Goal: Information Seeking & Learning: Find specific fact

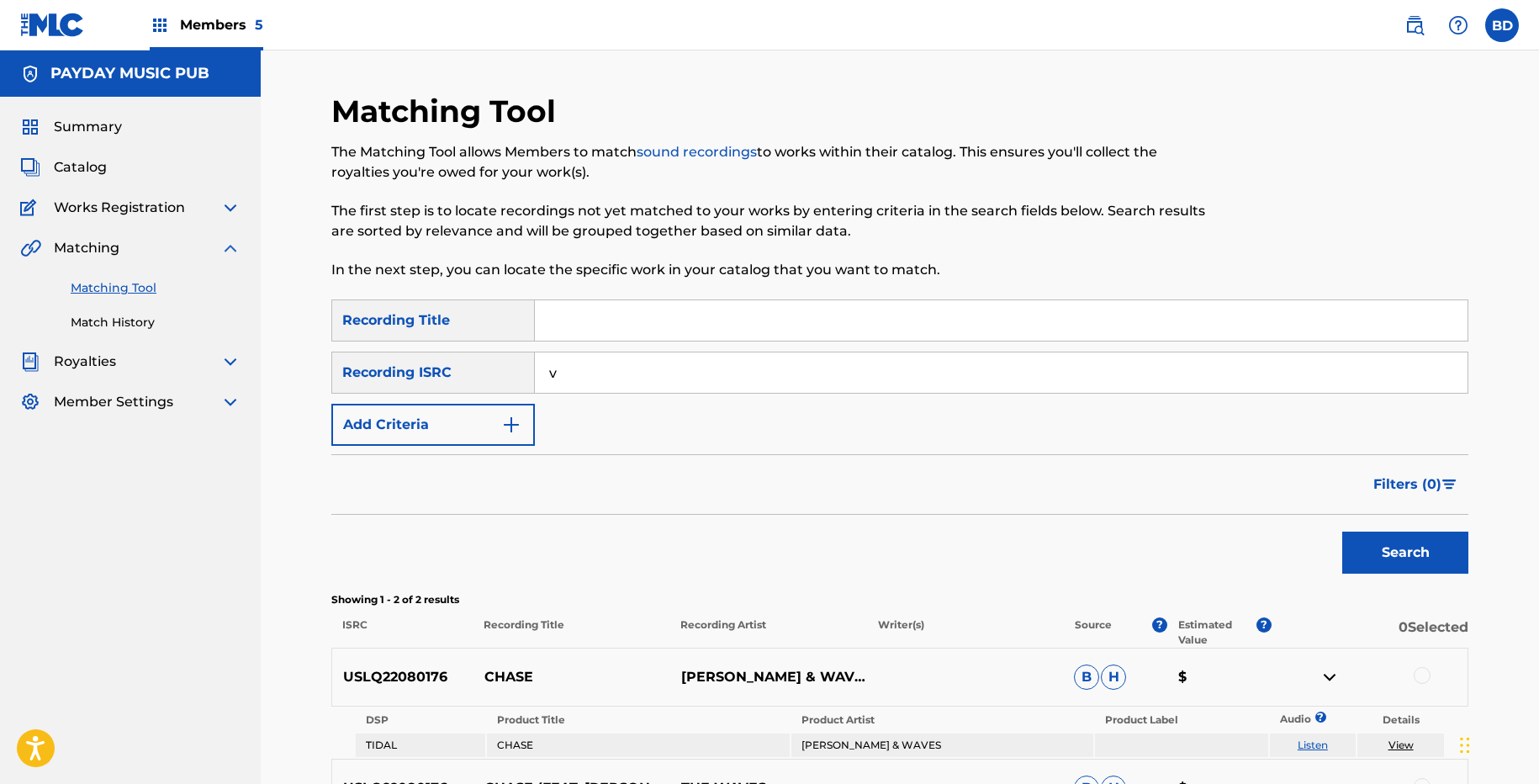
scroll to position [134, 0]
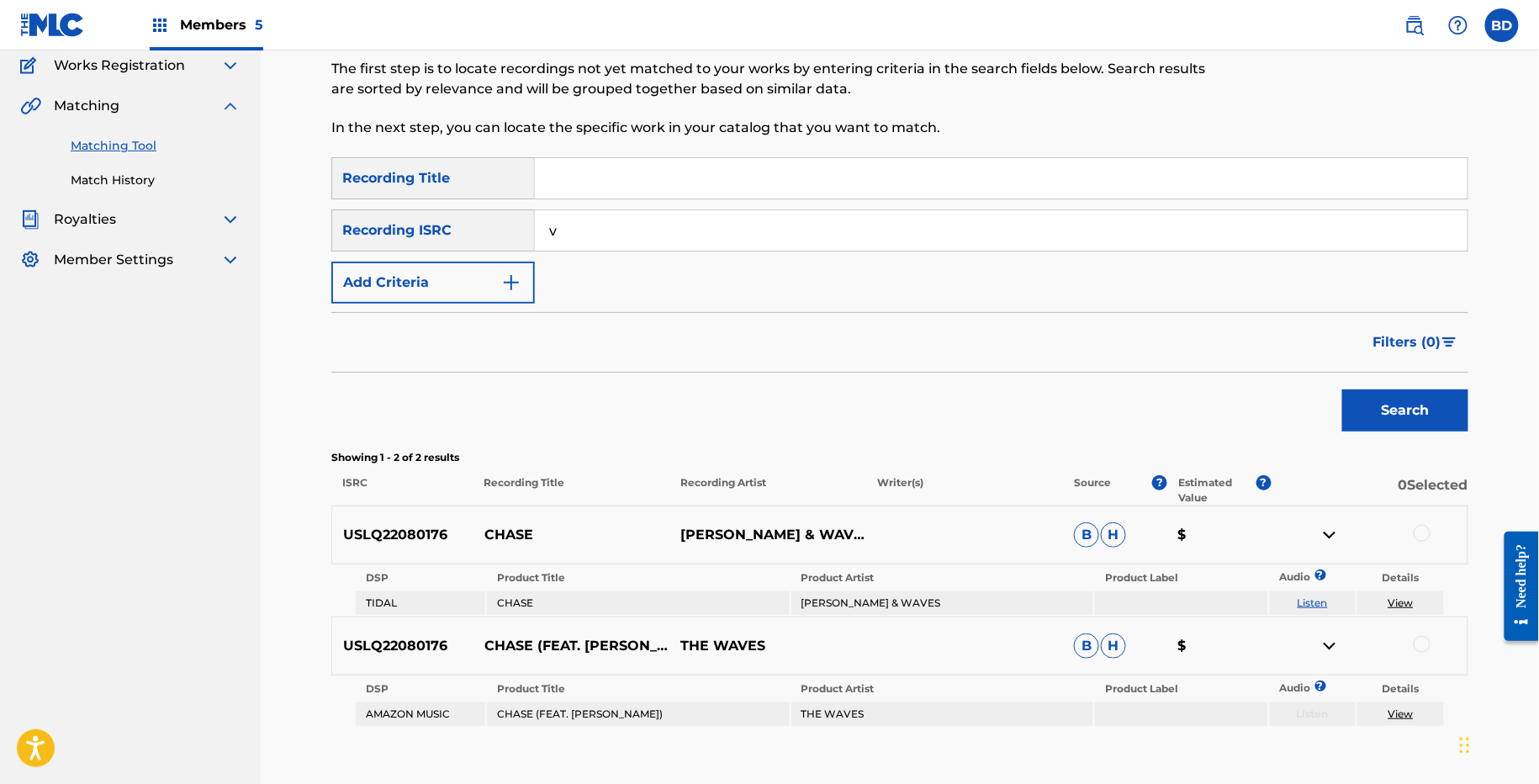
type input "v"
click at [1342, 390] on button "Search" at bounding box center [1405, 411] width 126 height 42
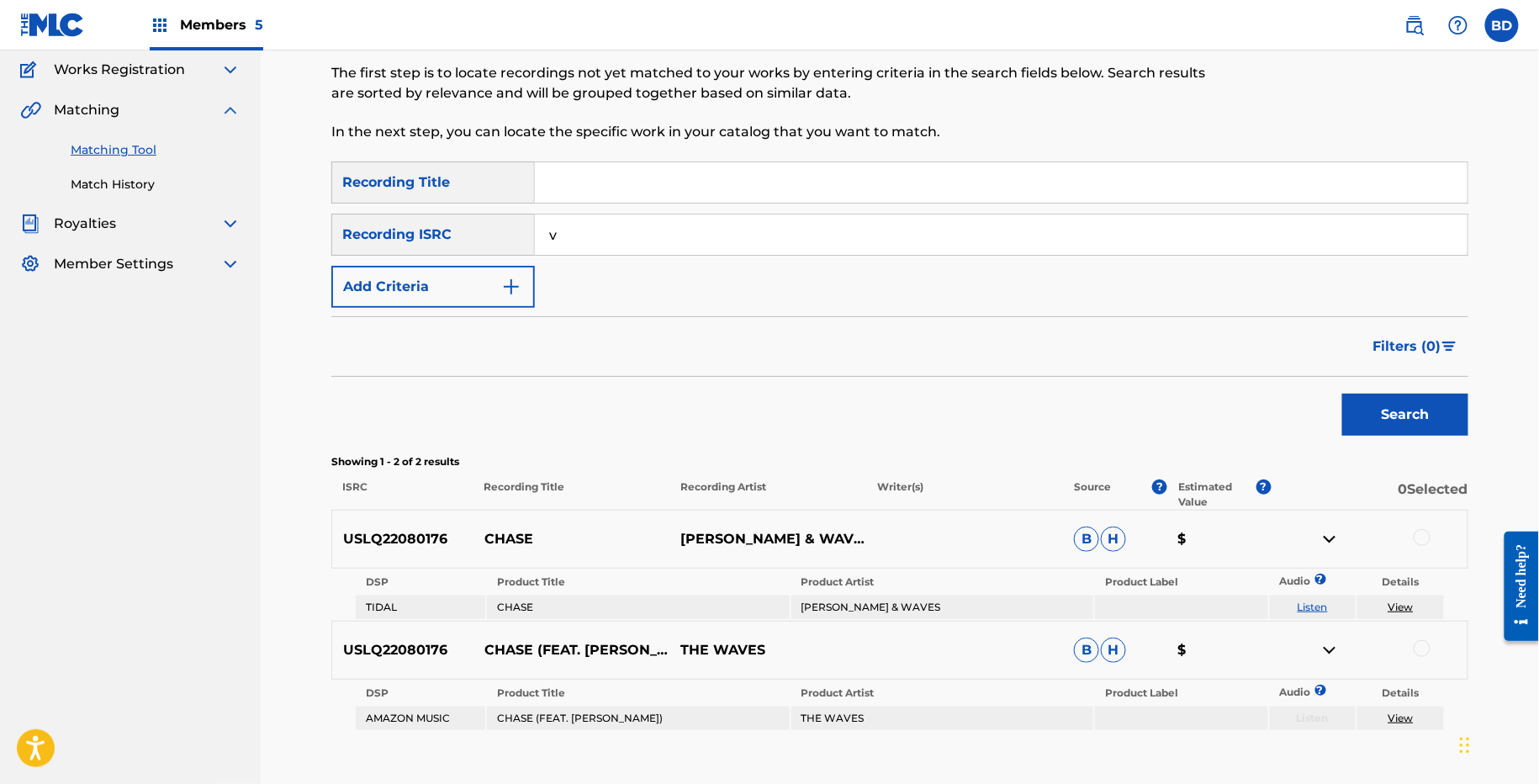
scroll to position [0, 0]
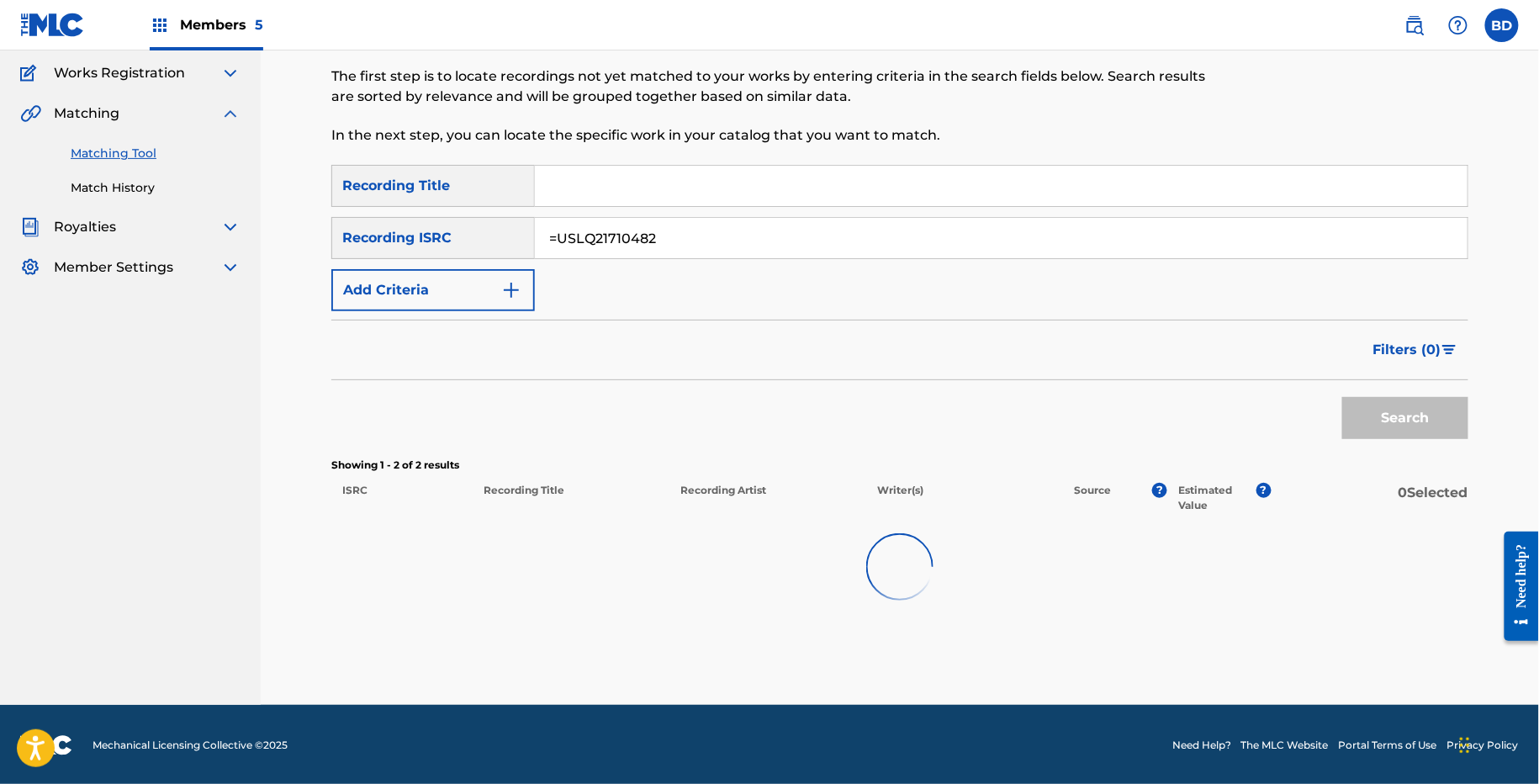
click at [1342, 397] on button "Search" at bounding box center [1405, 418] width 126 height 42
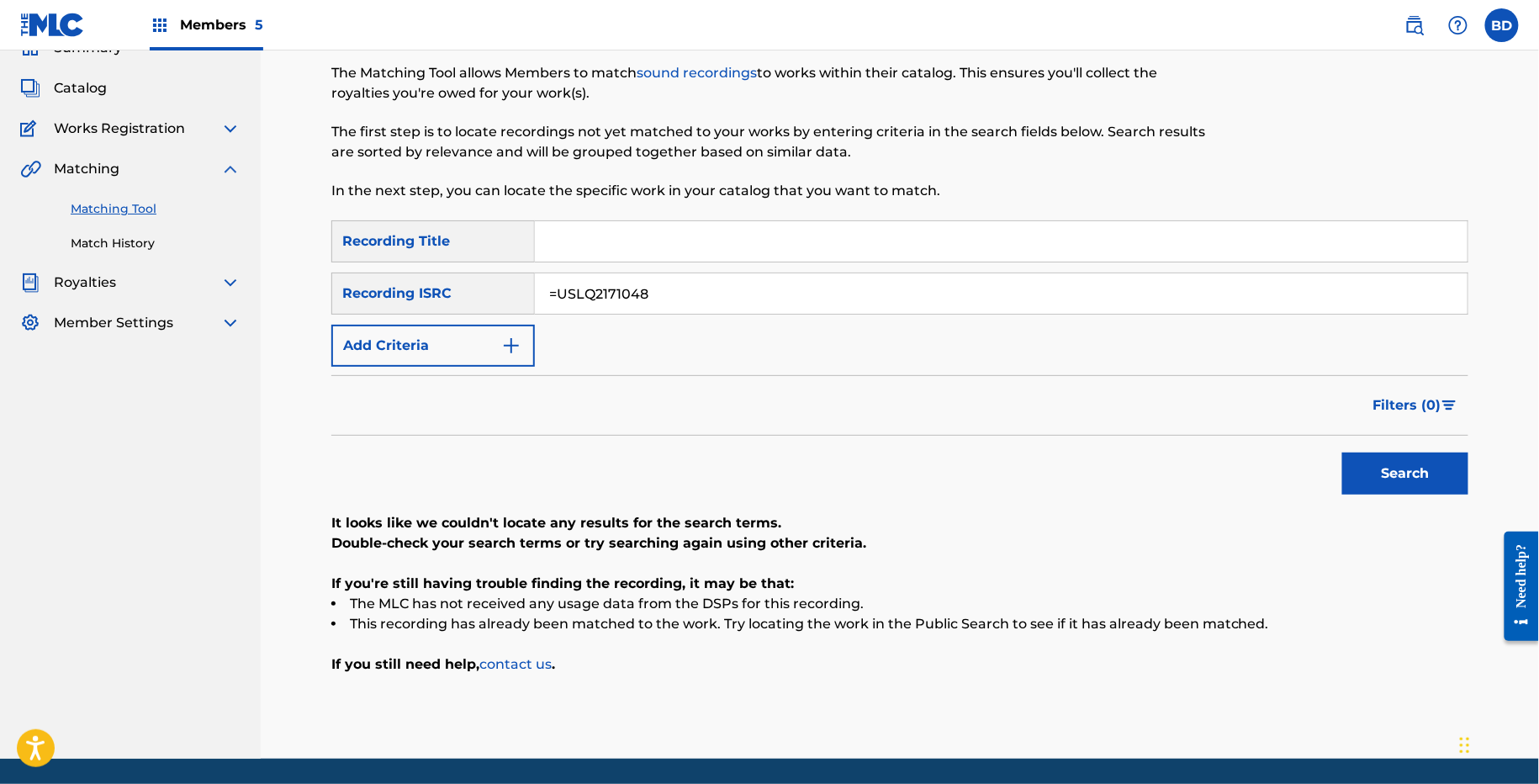
scroll to position [133, 0]
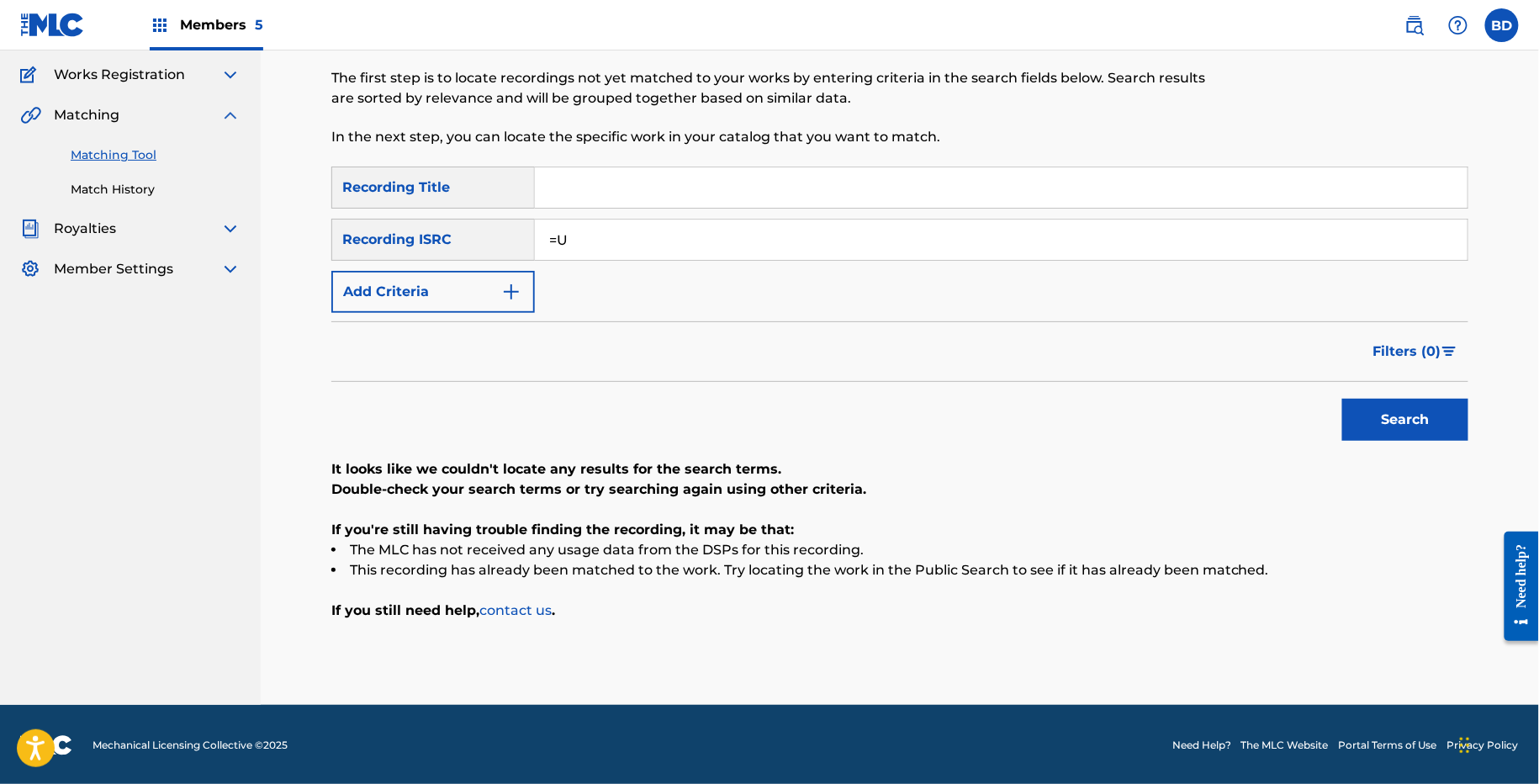
type input "="
click at [1342, 399] on button "Search" at bounding box center [1405, 420] width 126 height 42
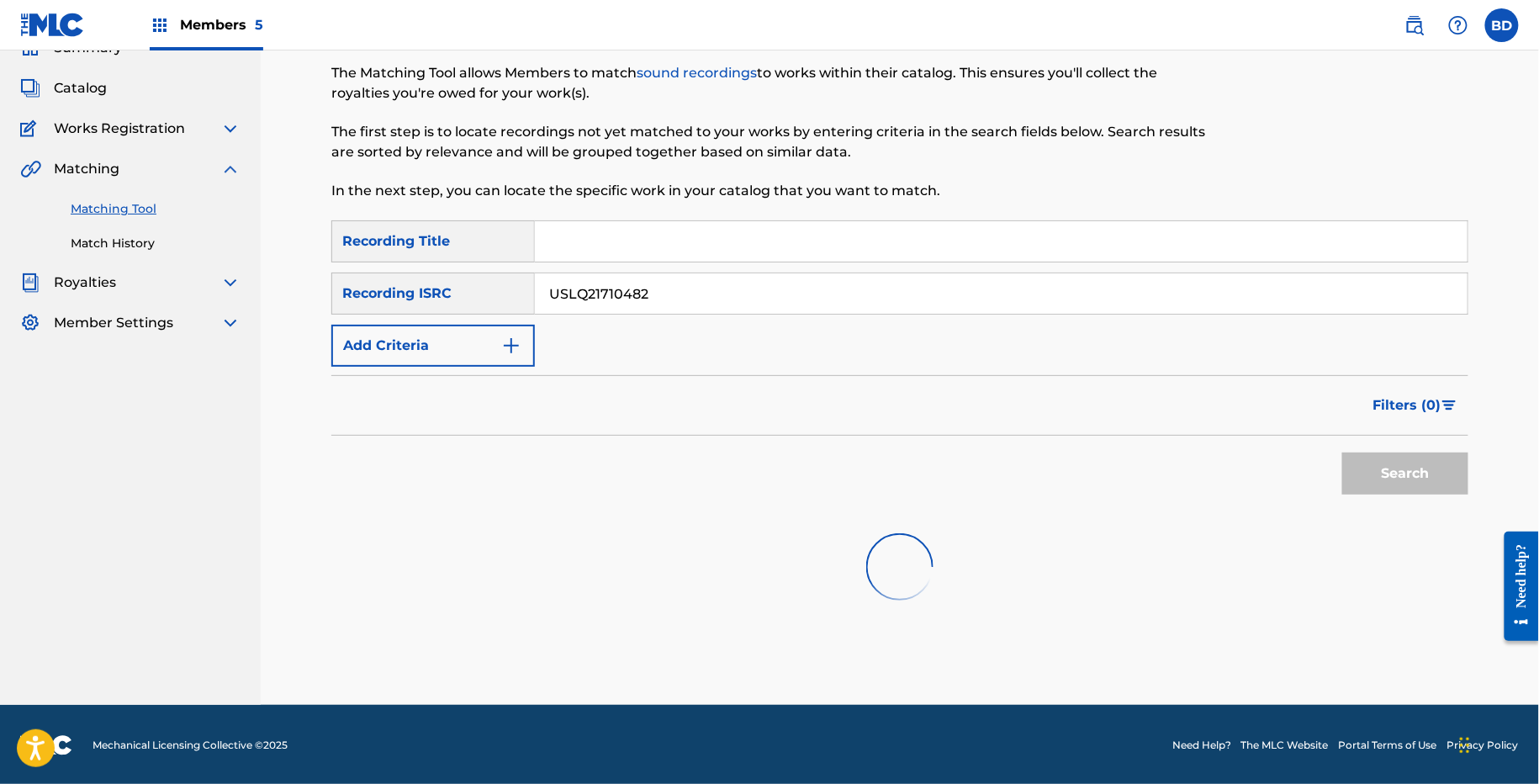
scroll to position [85, 0]
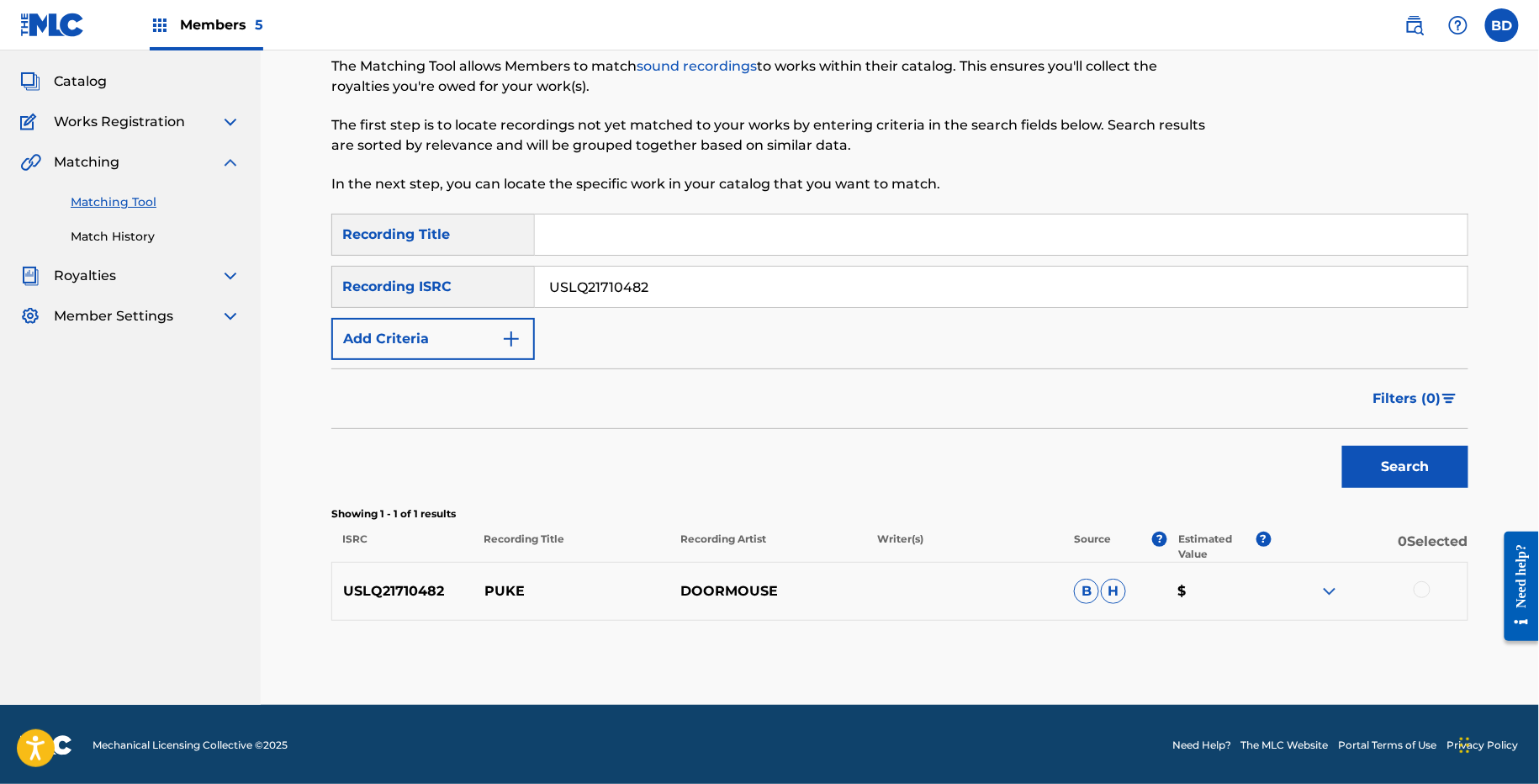
click at [1313, 588] on div at bounding box center [1369, 591] width 197 height 20
click at [1332, 588] on img at bounding box center [1330, 591] width 20 height 20
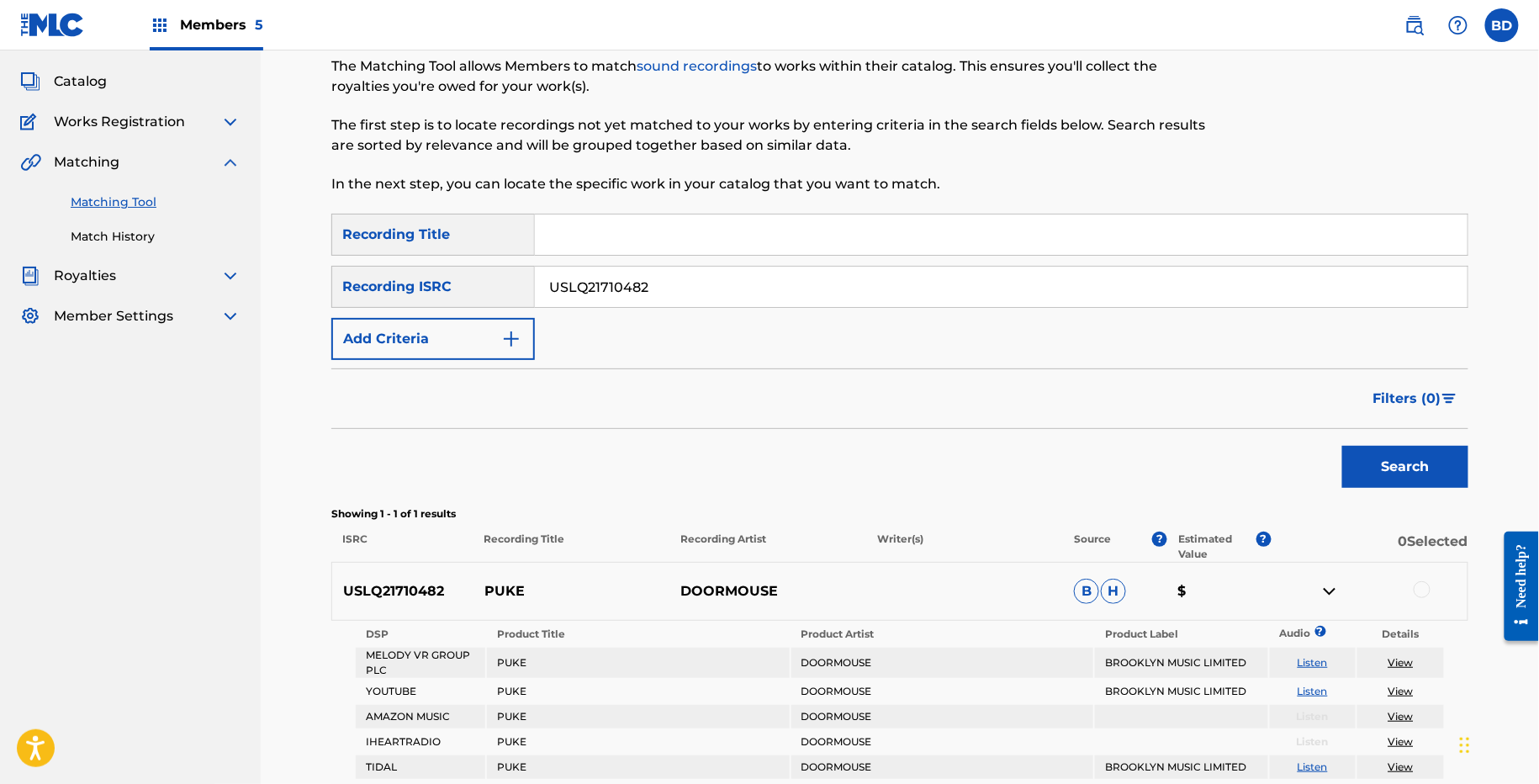
click at [499, 587] on p "PUKE" at bounding box center [572, 591] width 197 height 20
copy p "PUKE"
click at [592, 290] on input "USLQ21710482" at bounding box center [1001, 287] width 933 height 40
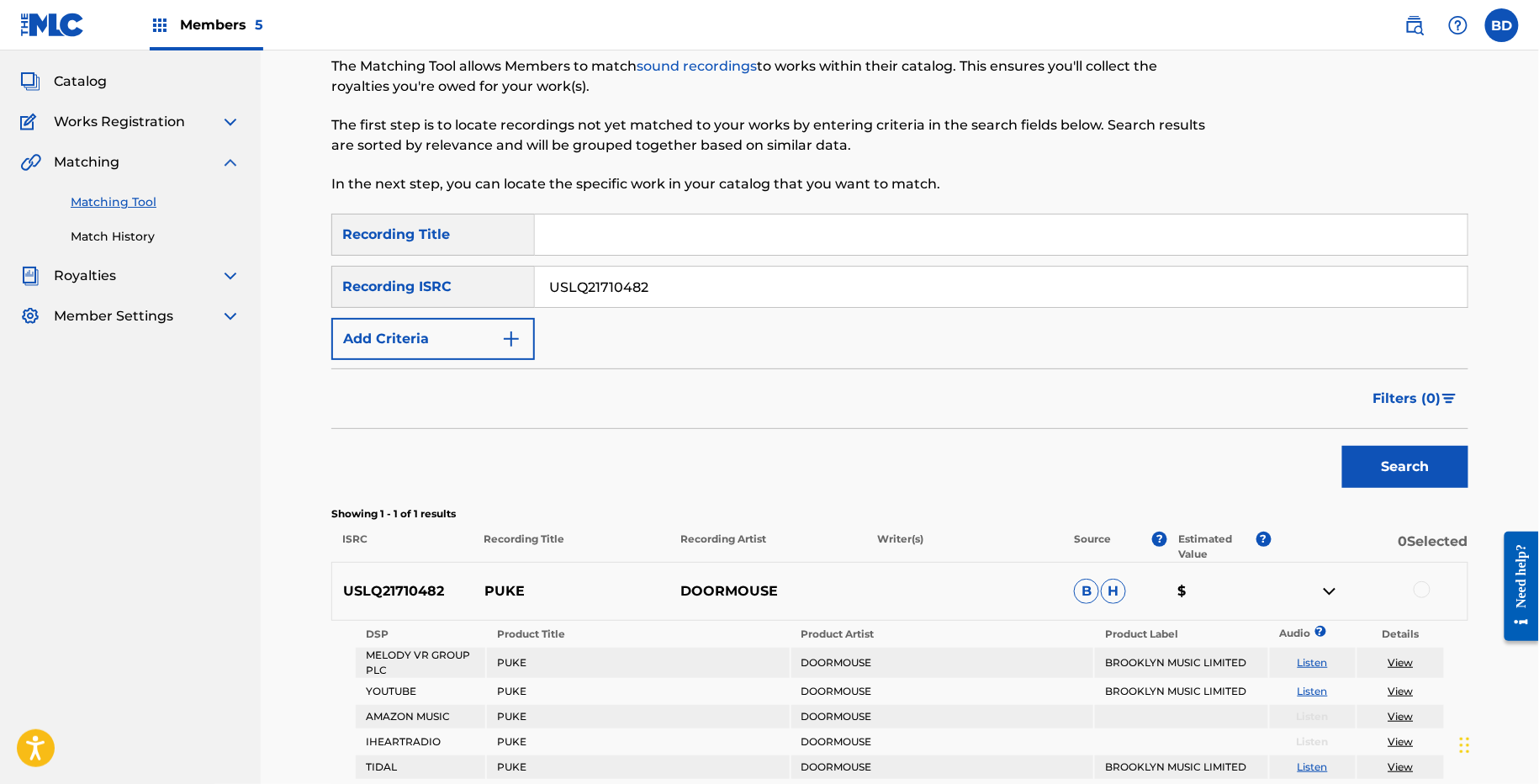
paste input "51"
click at [1342, 446] on button "Search" at bounding box center [1405, 467] width 126 height 42
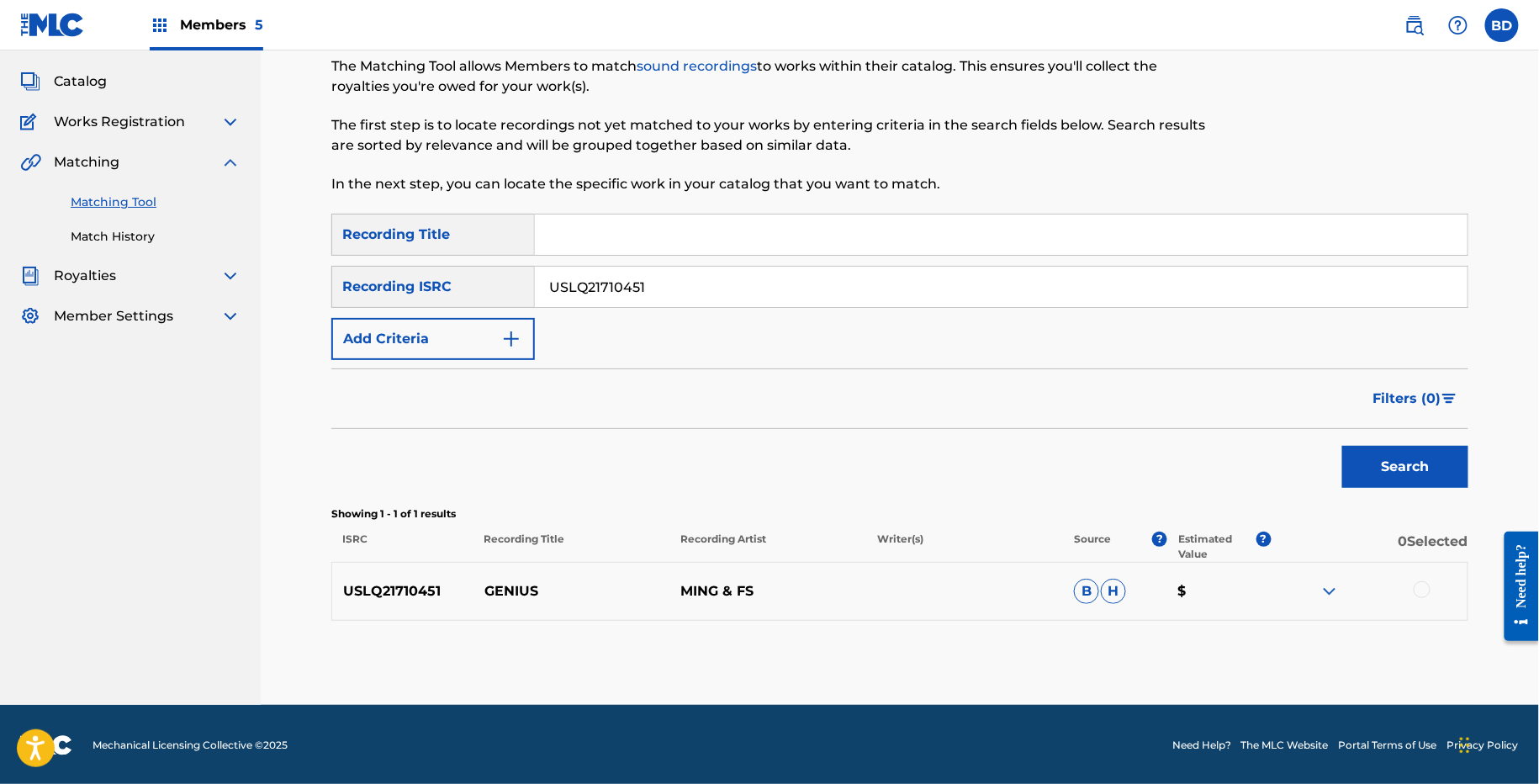
click at [1334, 590] on img at bounding box center [1330, 591] width 20 height 20
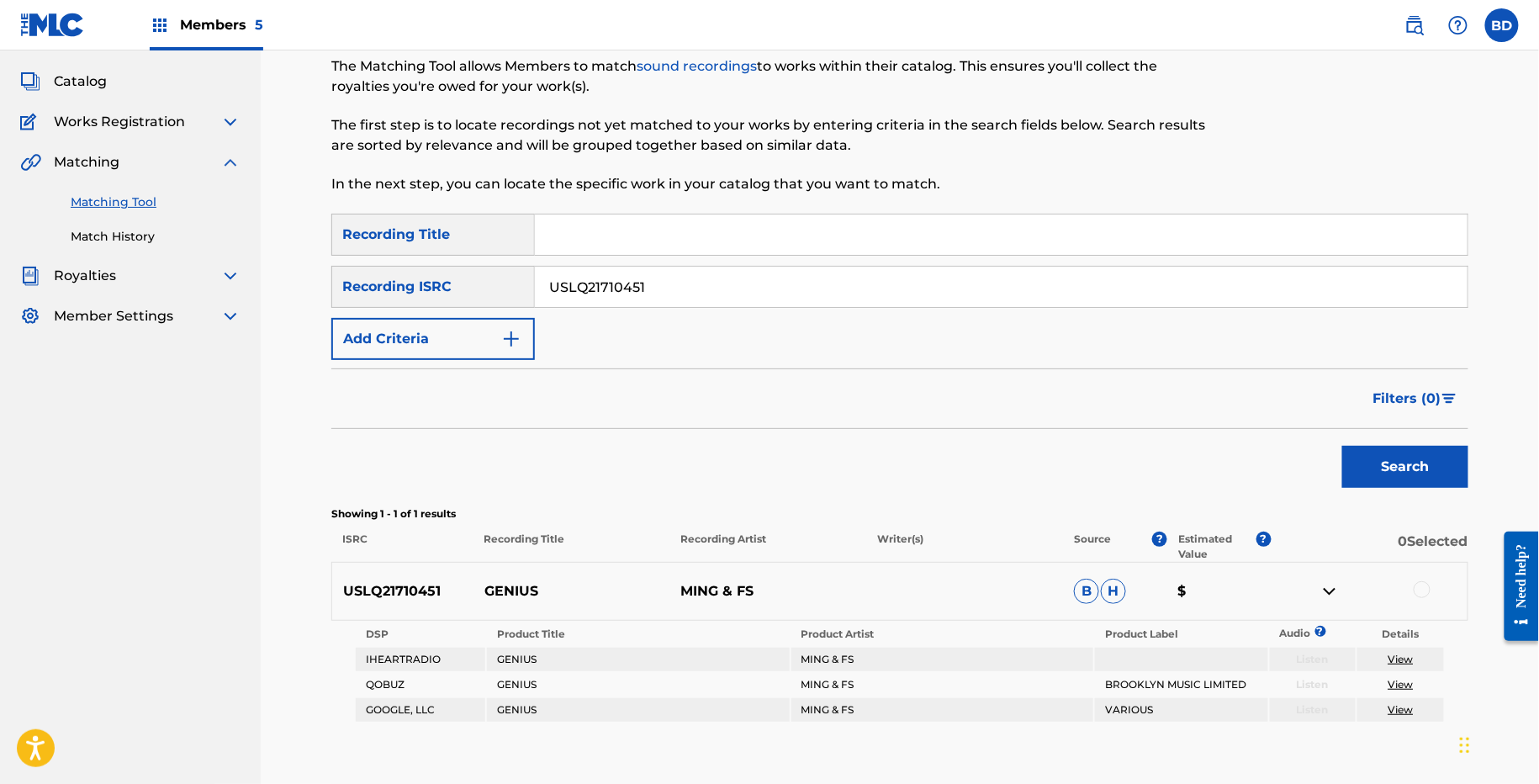
click at [498, 585] on p "GENIUS" at bounding box center [572, 591] width 197 height 20
copy p "GENIUS"
click at [584, 280] on input "USLQ21710451" at bounding box center [1001, 287] width 933 height 40
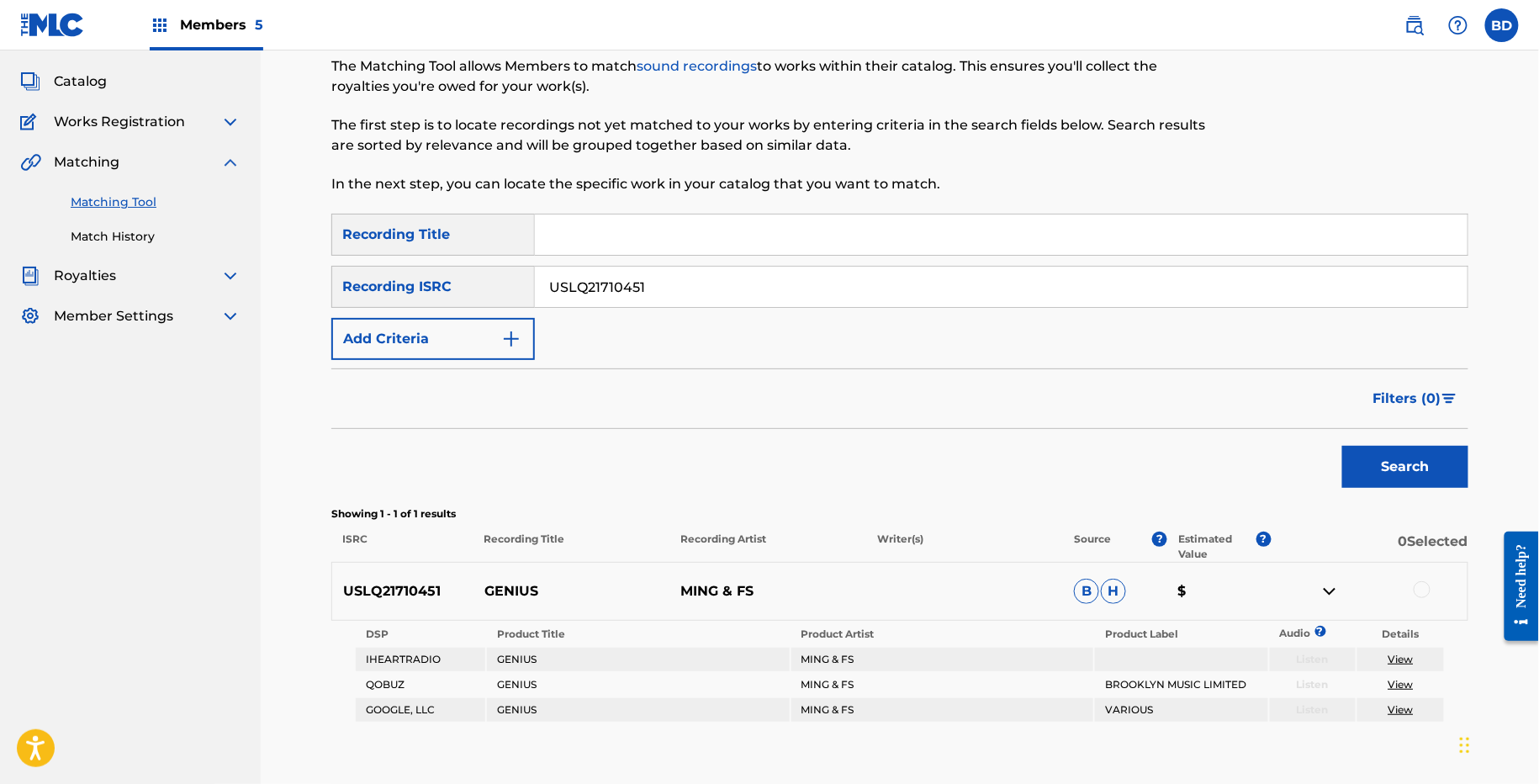
paste input "373"
click at [1342, 446] on button "Search" at bounding box center [1405, 467] width 126 height 42
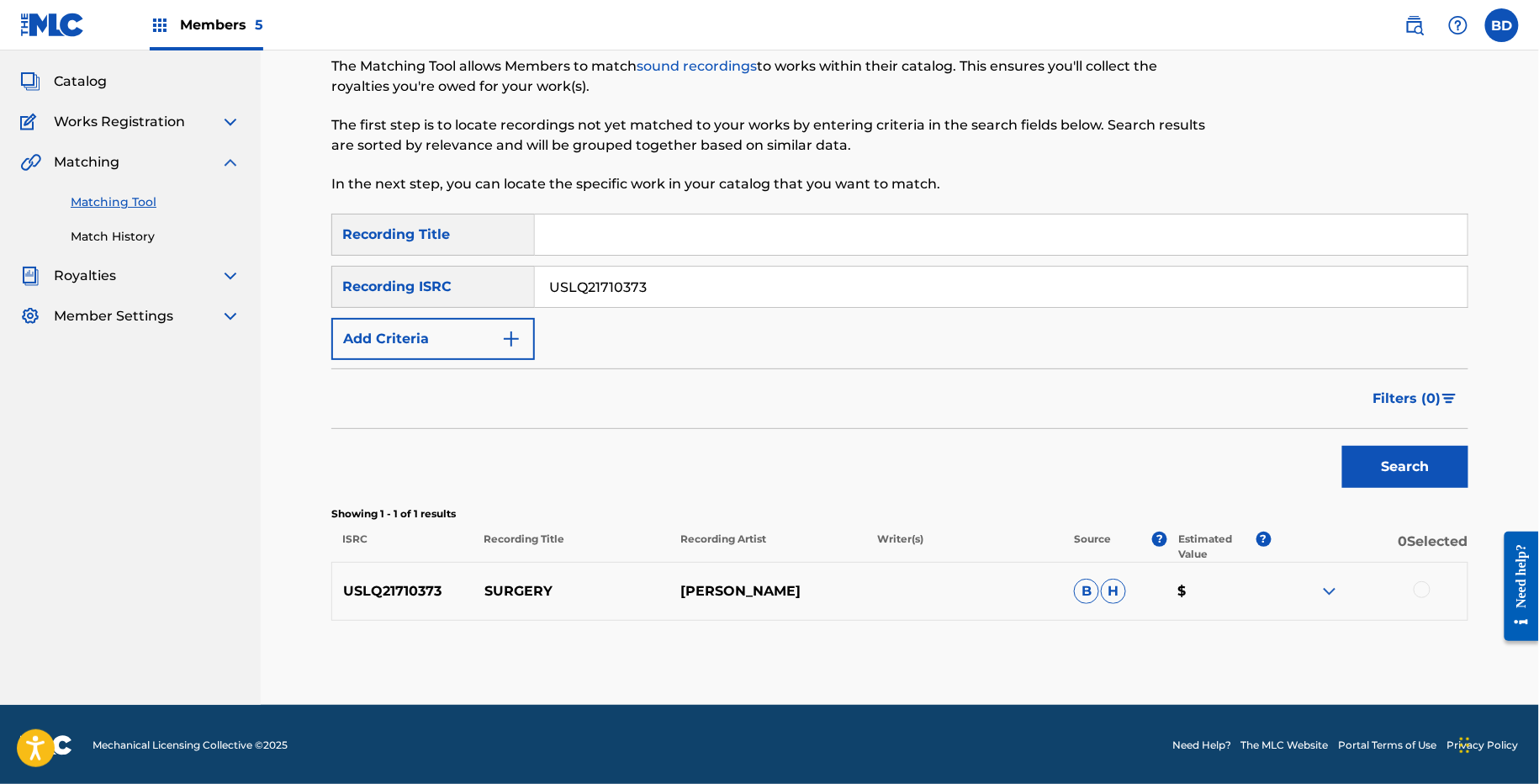
click at [1328, 581] on img at bounding box center [1330, 591] width 20 height 20
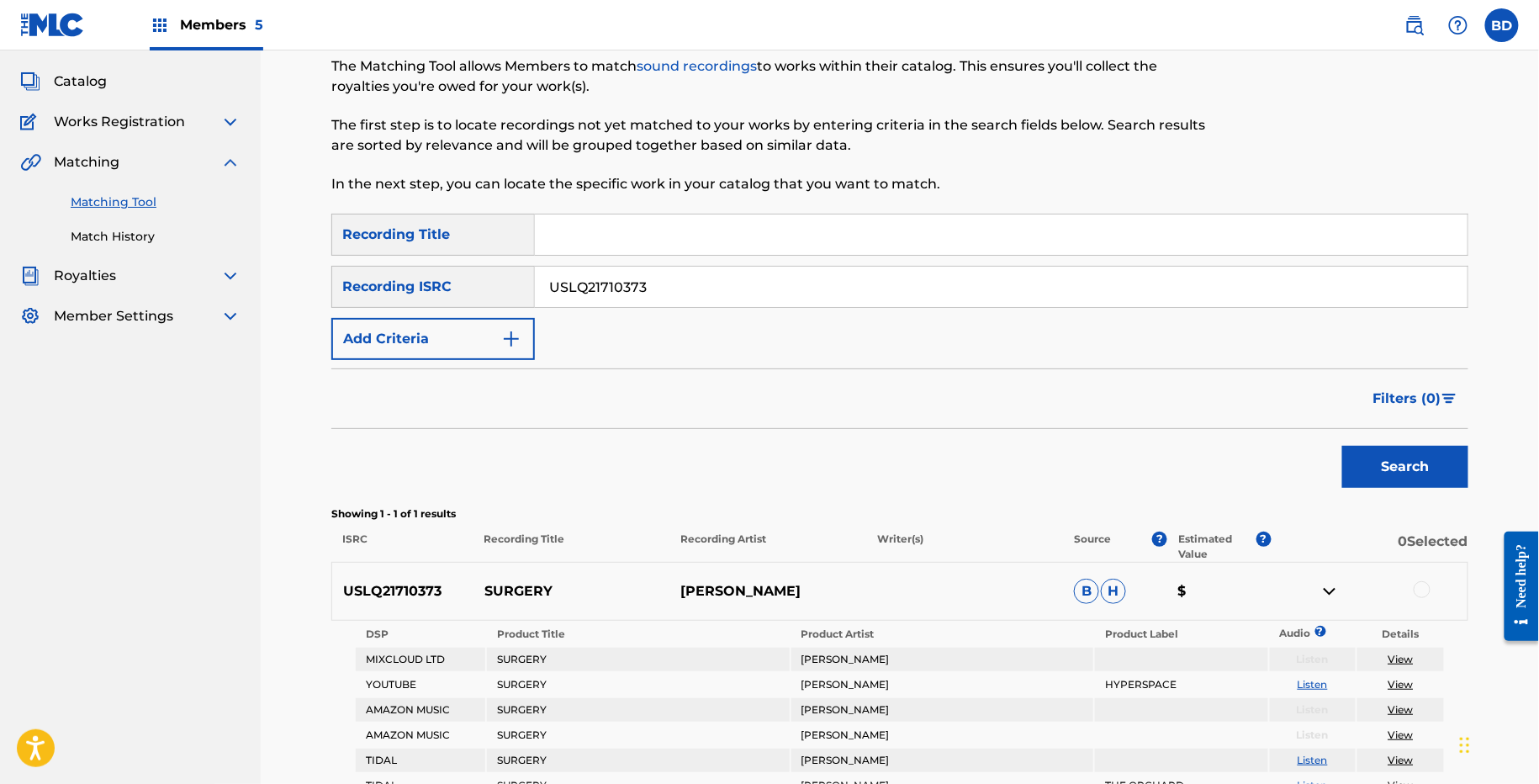
click at [503, 596] on p "SURGERY" at bounding box center [572, 591] width 197 height 20
copy p "SURGERY"
click at [661, 267] on input "USLQ21710373" at bounding box center [1001, 287] width 933 height 40
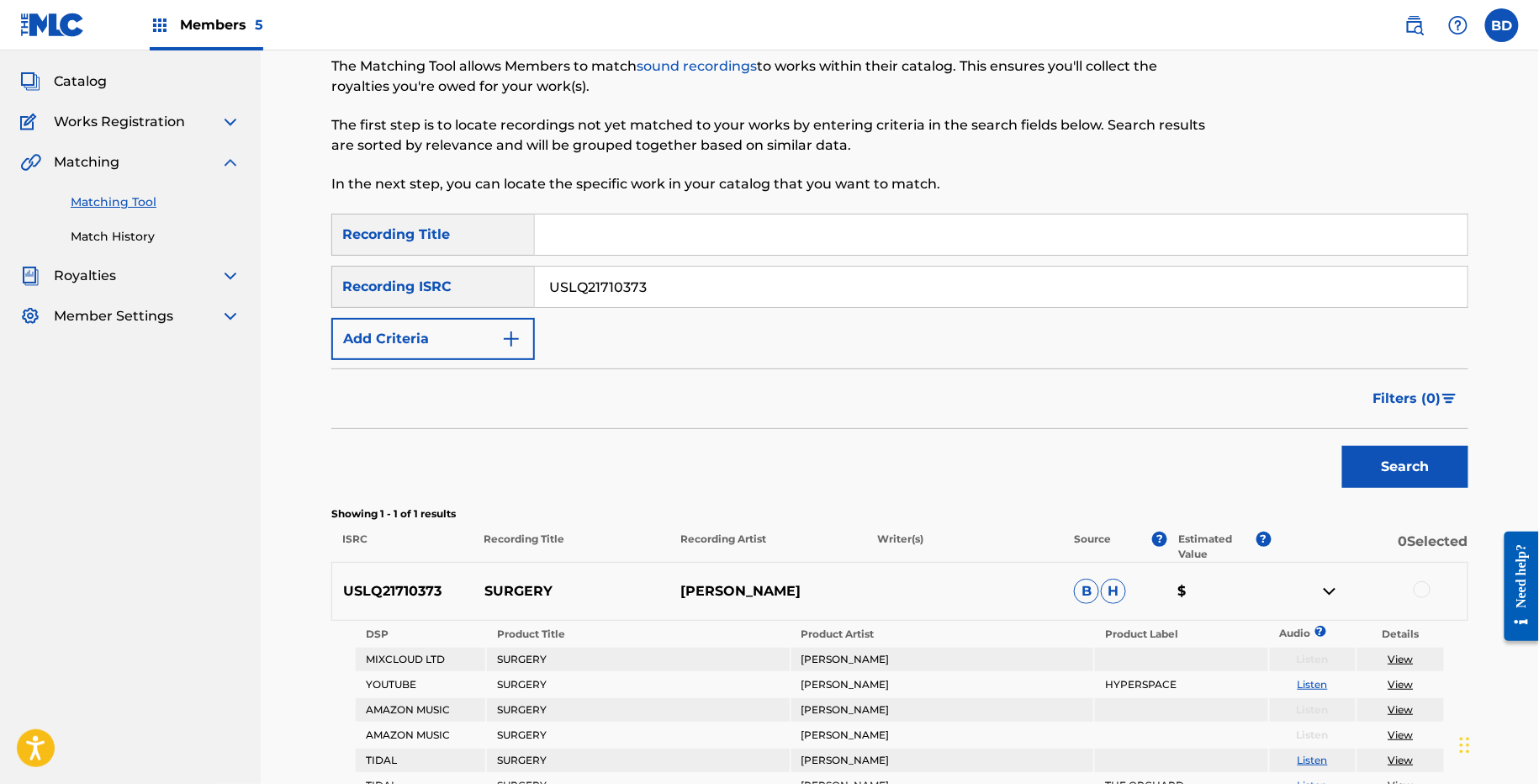
paste input "67"
click at [1342, 446] on button "Search" at bounding box center [1405, 467] width 126 height 42
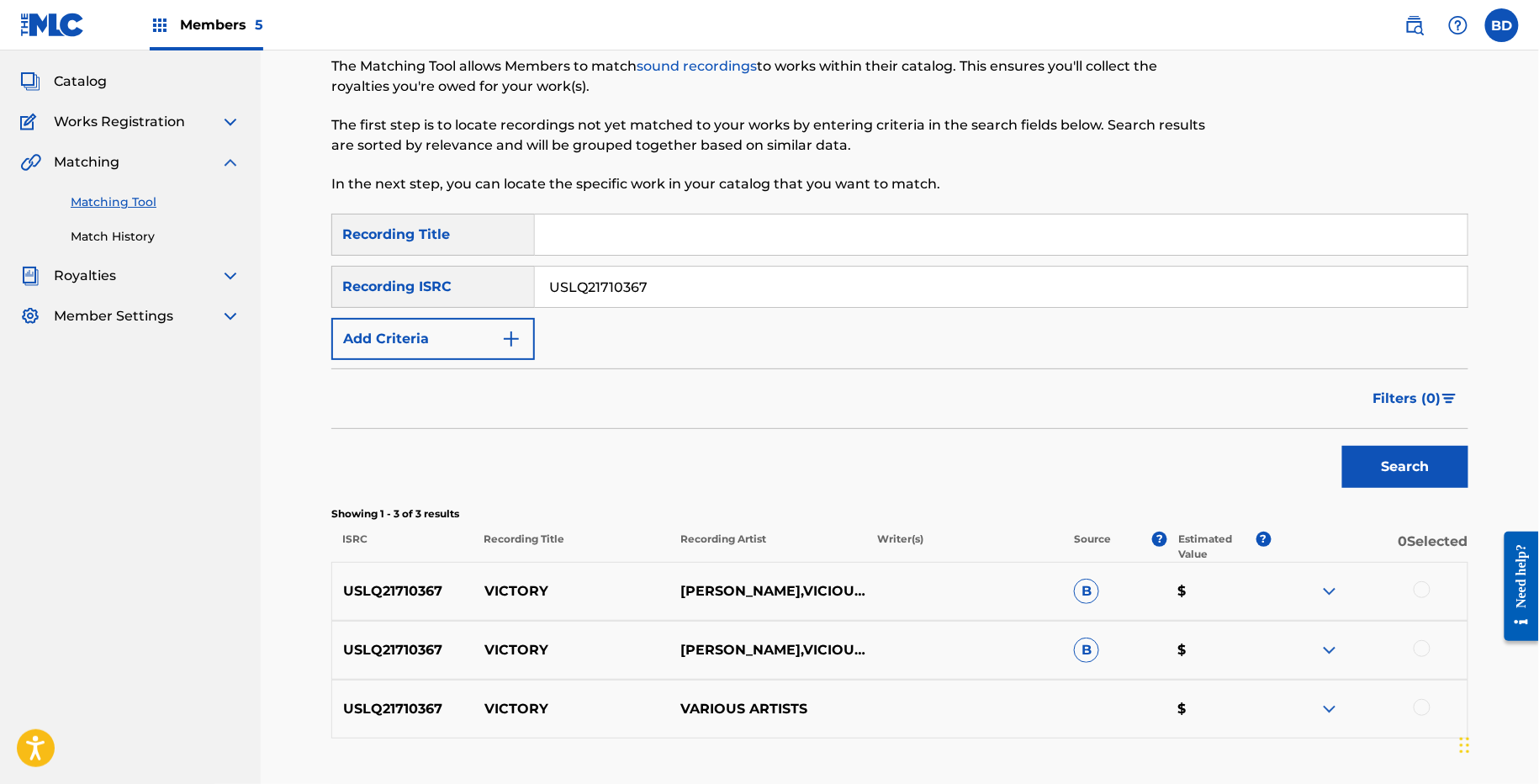
click at [503, 586] on p "VICTORY" at bounding box center [572, 591] width 197 height 20
copy p "VICTORY"
click at [572, 275] on input "USLQ21710367" at bounding box center [1001, 287] width 933 height 40
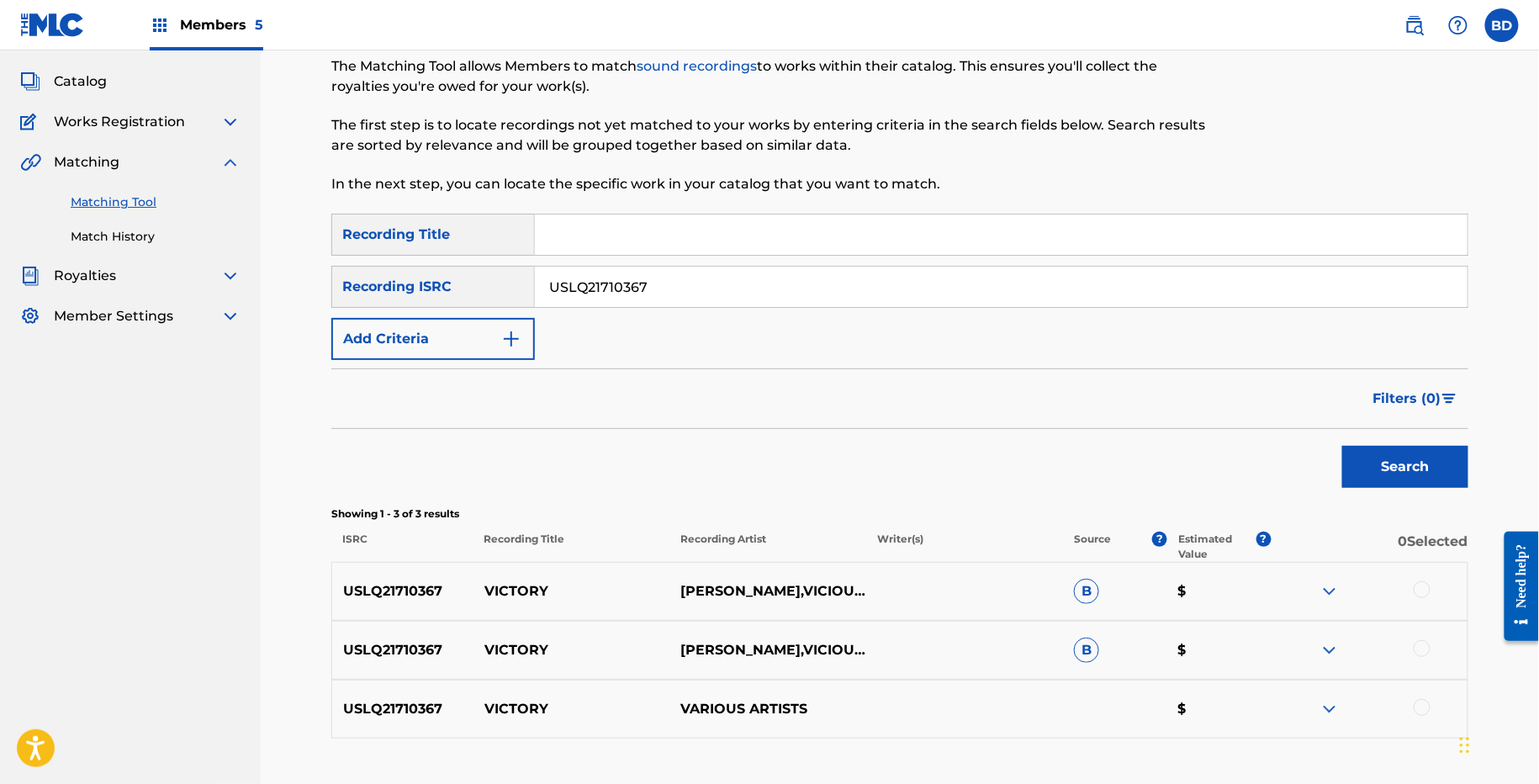
click at [572, 275] on input "USLQ21710367" at bounding box center [1001, 287] width 933 height 40
paste input "54"
click at [1342, 446] on button "Search" at bounding box center [1405, 467] width 126 height 42
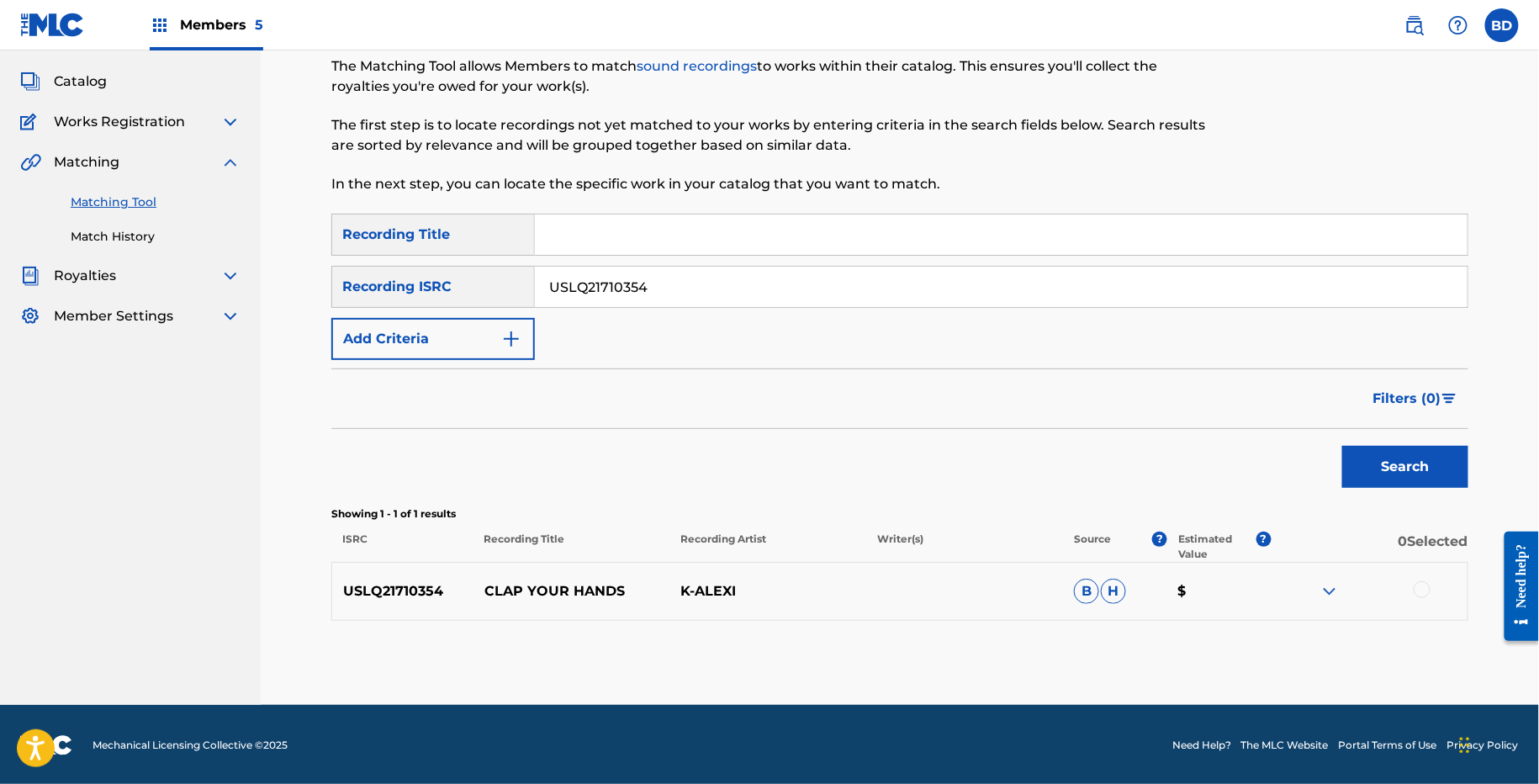
click at [550, 578] on div "USLQ21710354 CLAP YOUR HANDS K-[PERSON_NAME]" at bounding box center [899, 591] width 1137 height 59
copy p "CLAP YOUR HANDS"
click at [1323, 585] on img at bounding box center [1330, 591] width 20 height 20
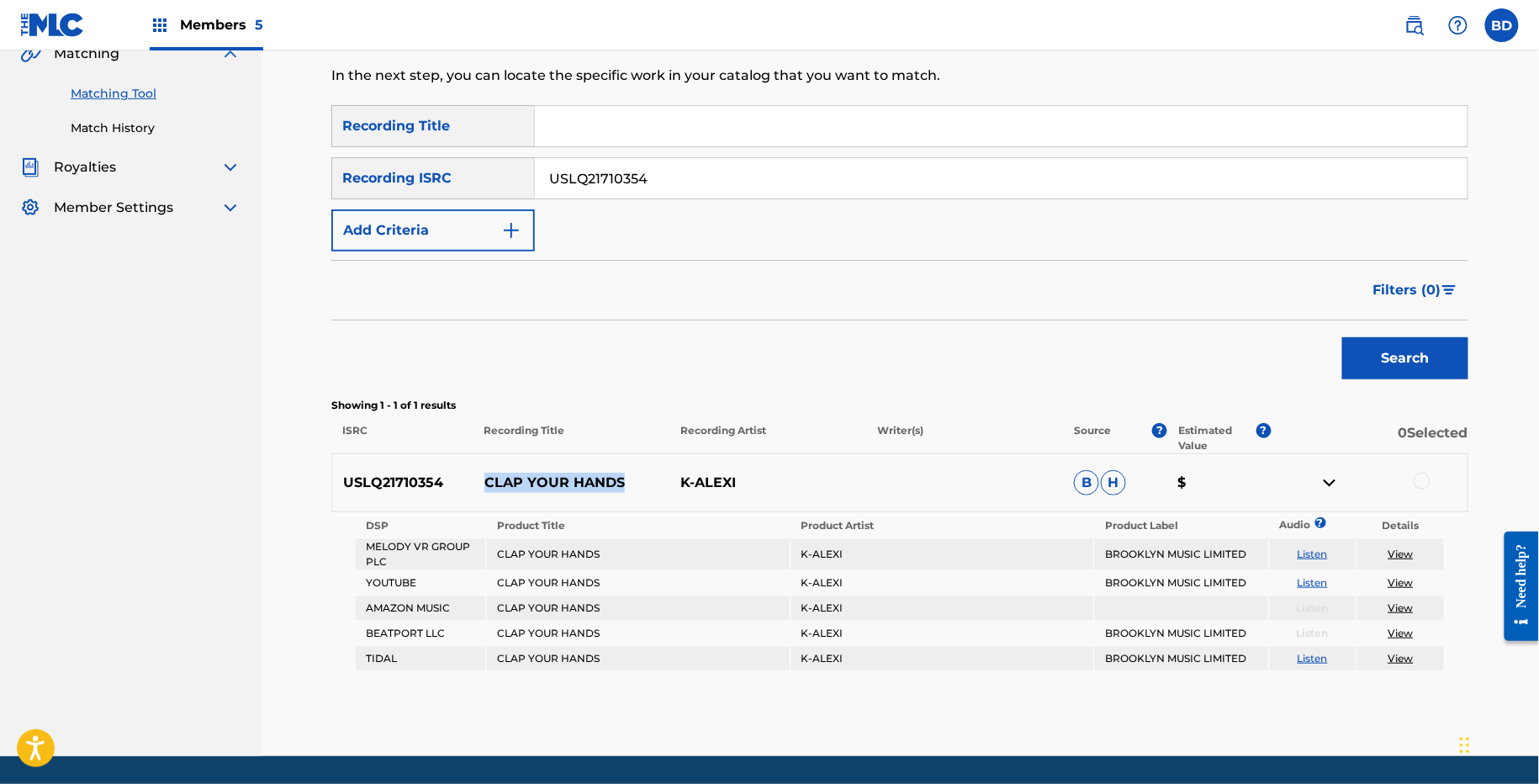
scroll to position [244, 0]
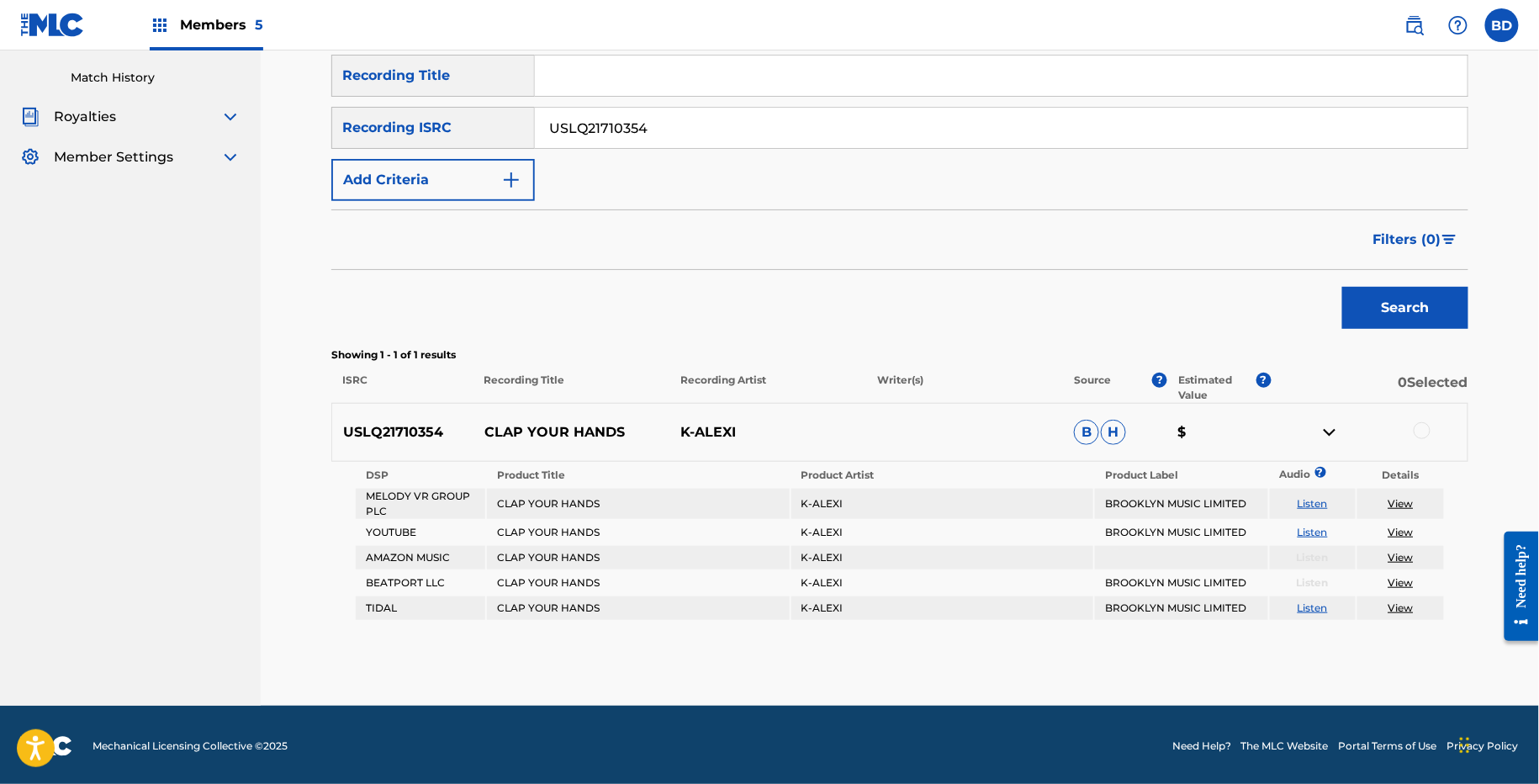
click at [584, 130] on input "USLQ21710354" at bounding box center [1001, 128] width 933 height 40
paste input "29"
click at [1342, 287] on button "Search" at bounding box center [1405, 308] width 126 height 42
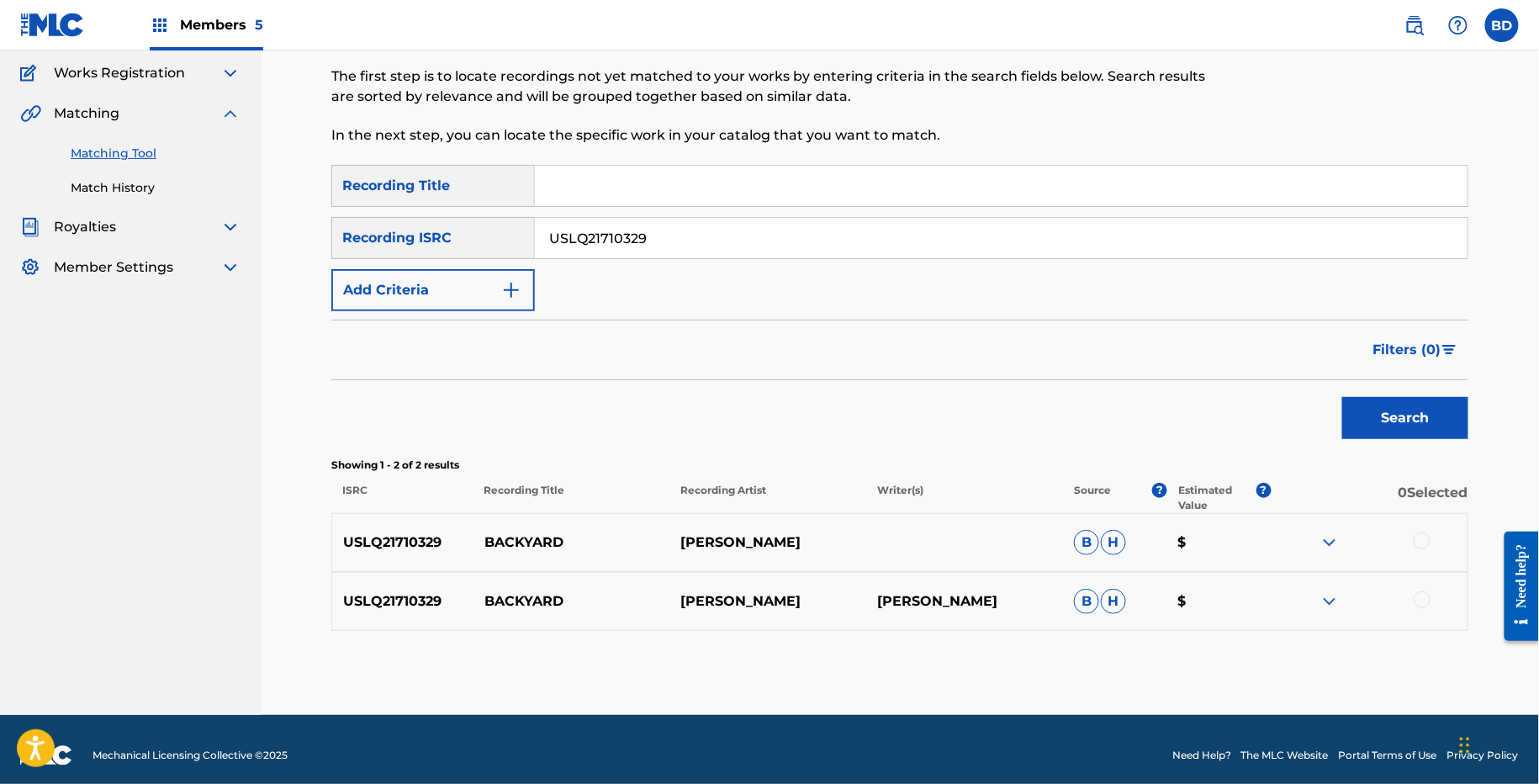
scroll to position [144, 0]
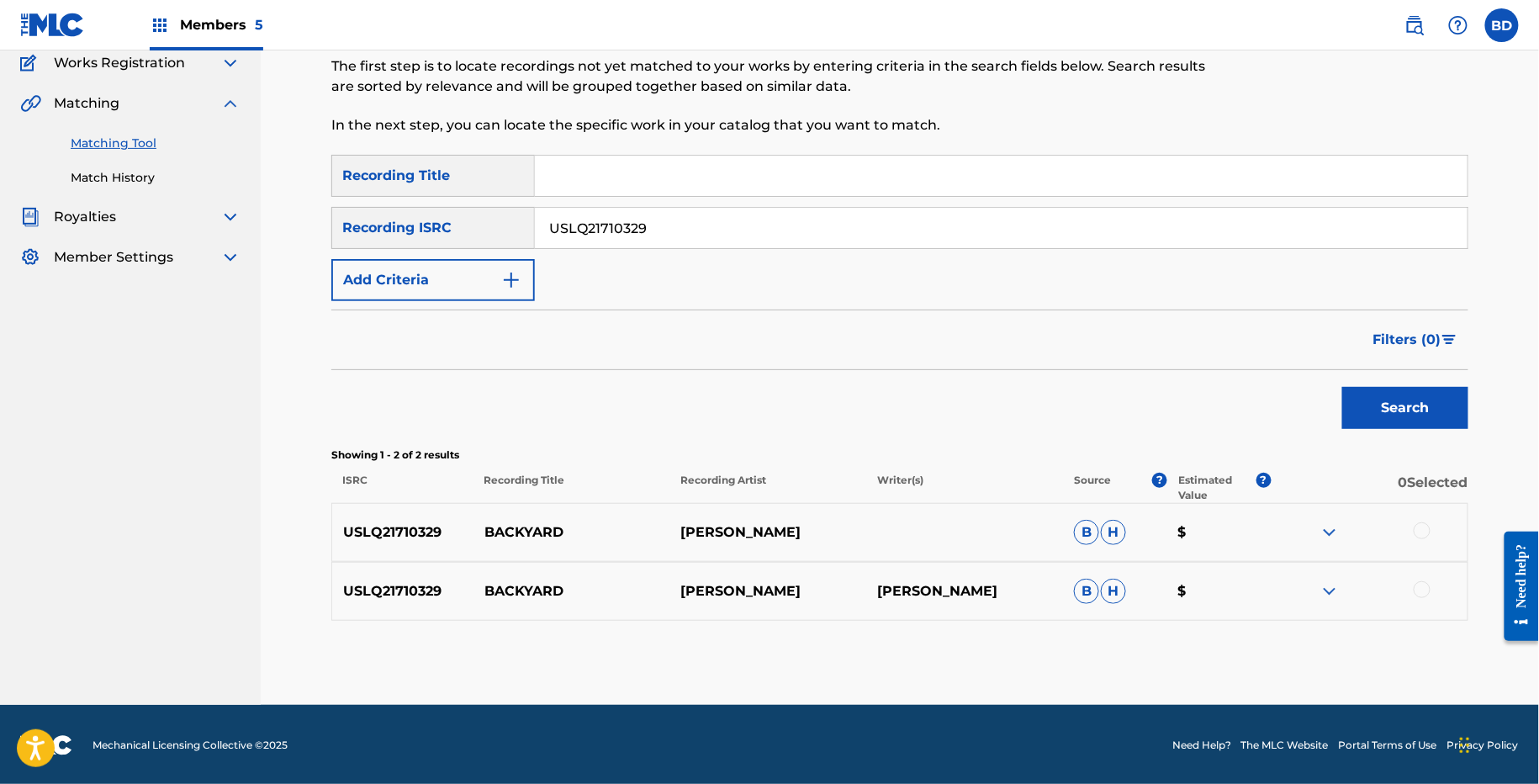
click at [535, 542] on div "USLQ21710329 BACKYARD [PERSON_NAME] [PERSON_NAME] $" at bounding box center [899, 532] width 1137 height 59
click at [534, 524] on p "BACKYARD" at bounding box center [572, 532] width 197 height 20
copy p "BACKYARD"
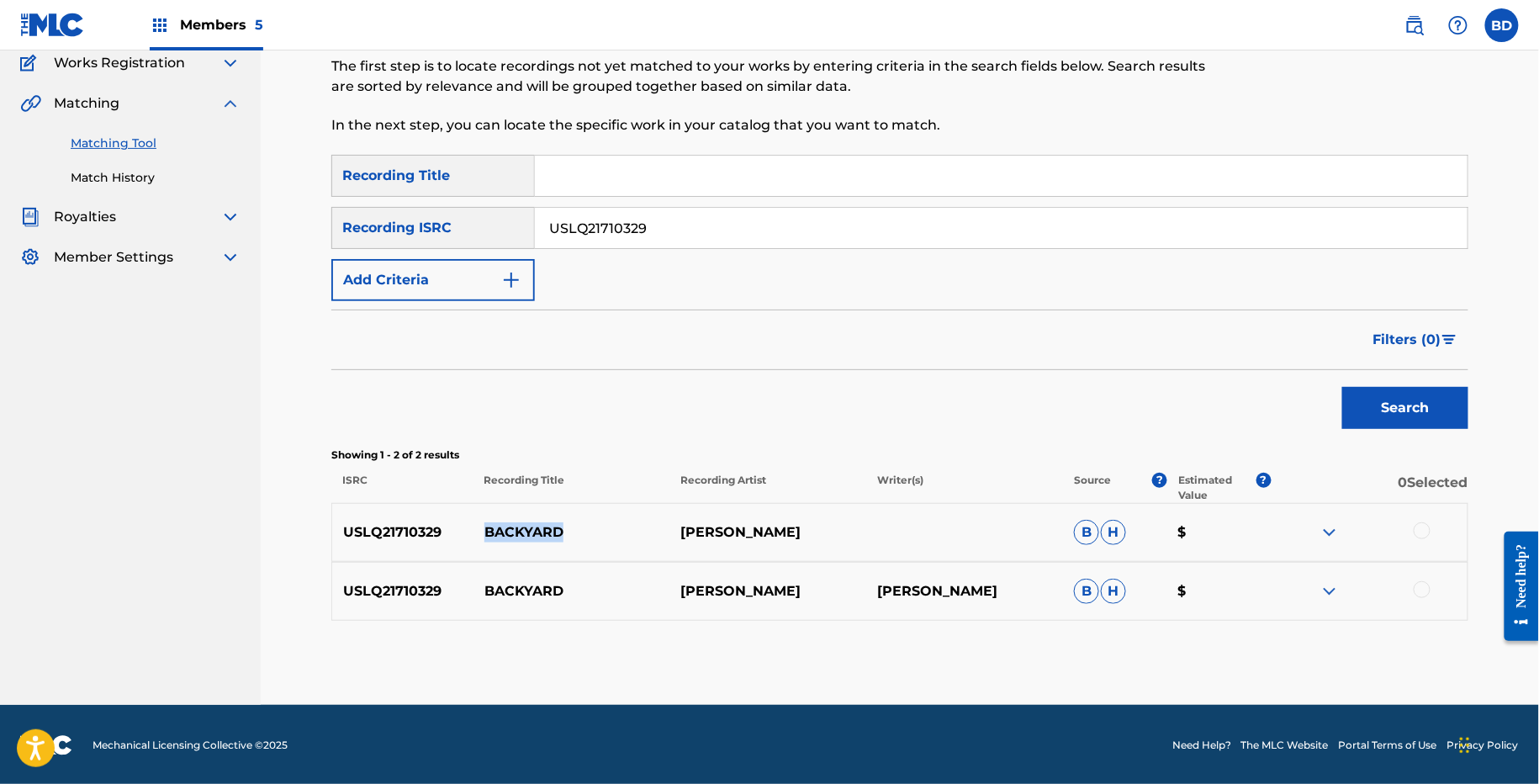
click at [571, 238] on input "USLQ21710329" at bounding box center [1001, 228] width 933 height 40
paste input "076"
click at [1342, 387] on button "Search" at bounding box center [1405, 408] width 126 height 42
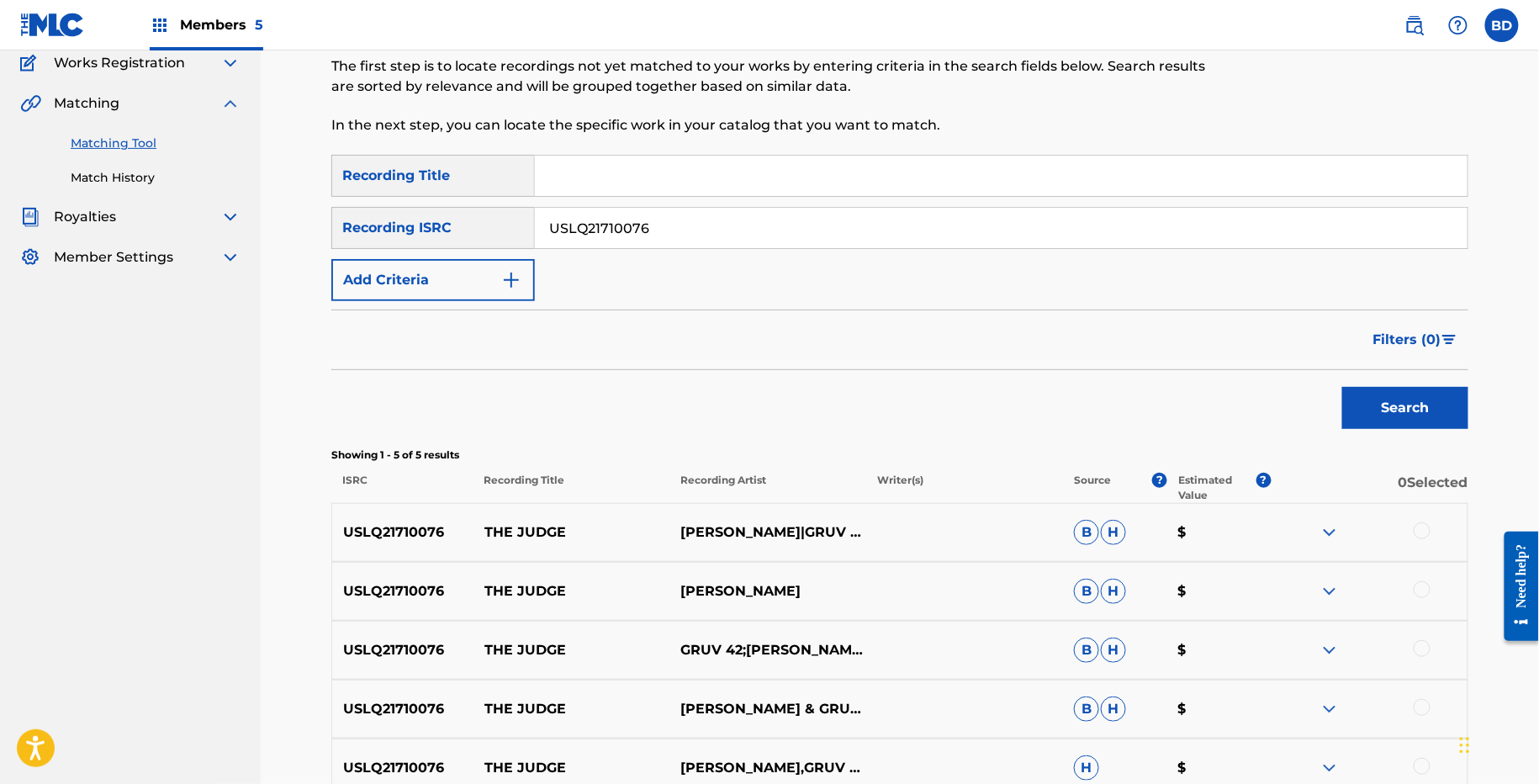
click at [507, 529] on p "THE JUDGE" at bounding box center [572, 532] width 197 height 20
copy p "THE JUDGE"
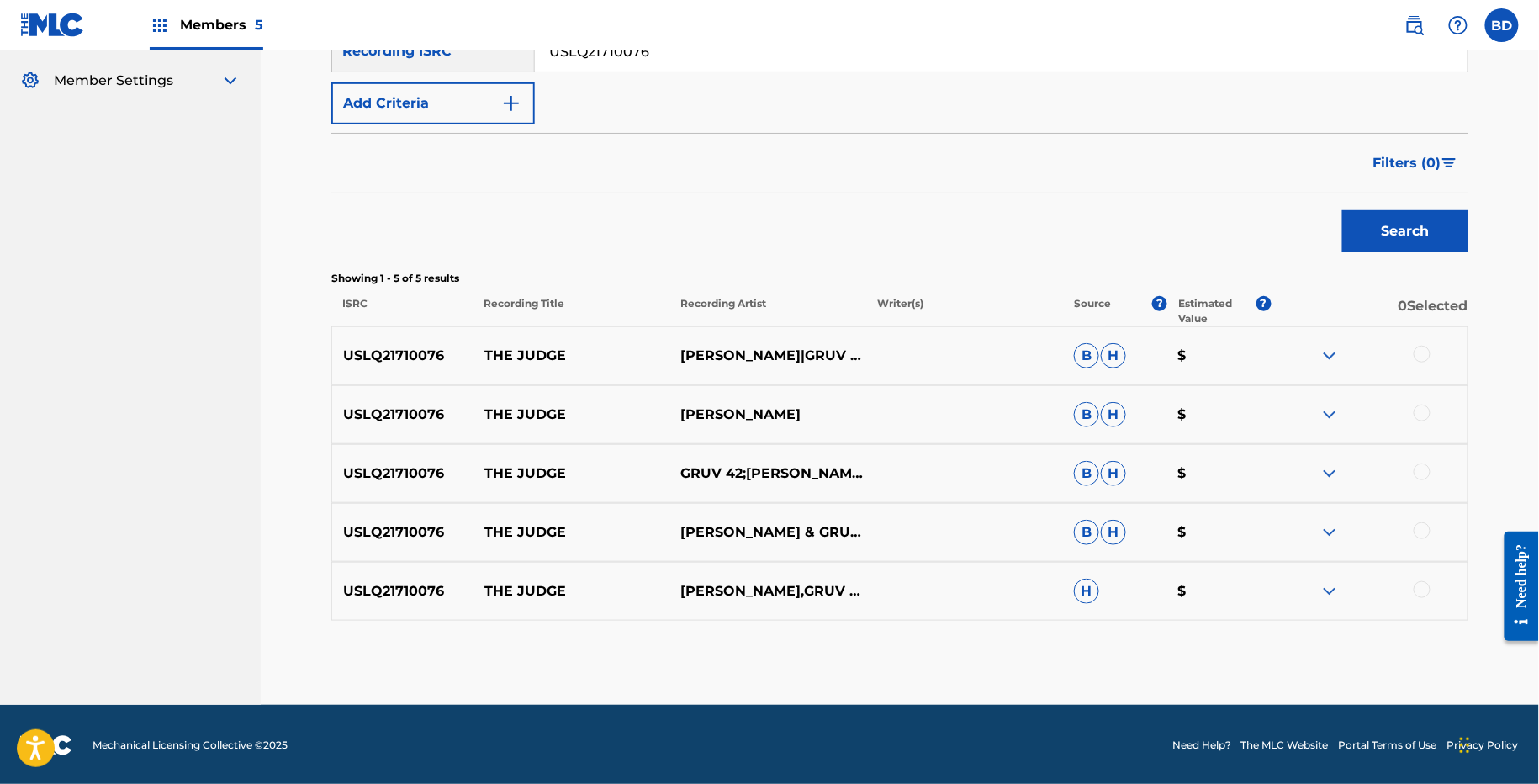
click at [565, 60] on input "USLQ21710076" at bounding box center [1001, 51] width 933 height 40
paste input "59"
click at [1342, 210] on button "Search" at bounding box center [1405, 232] width 126 height 42
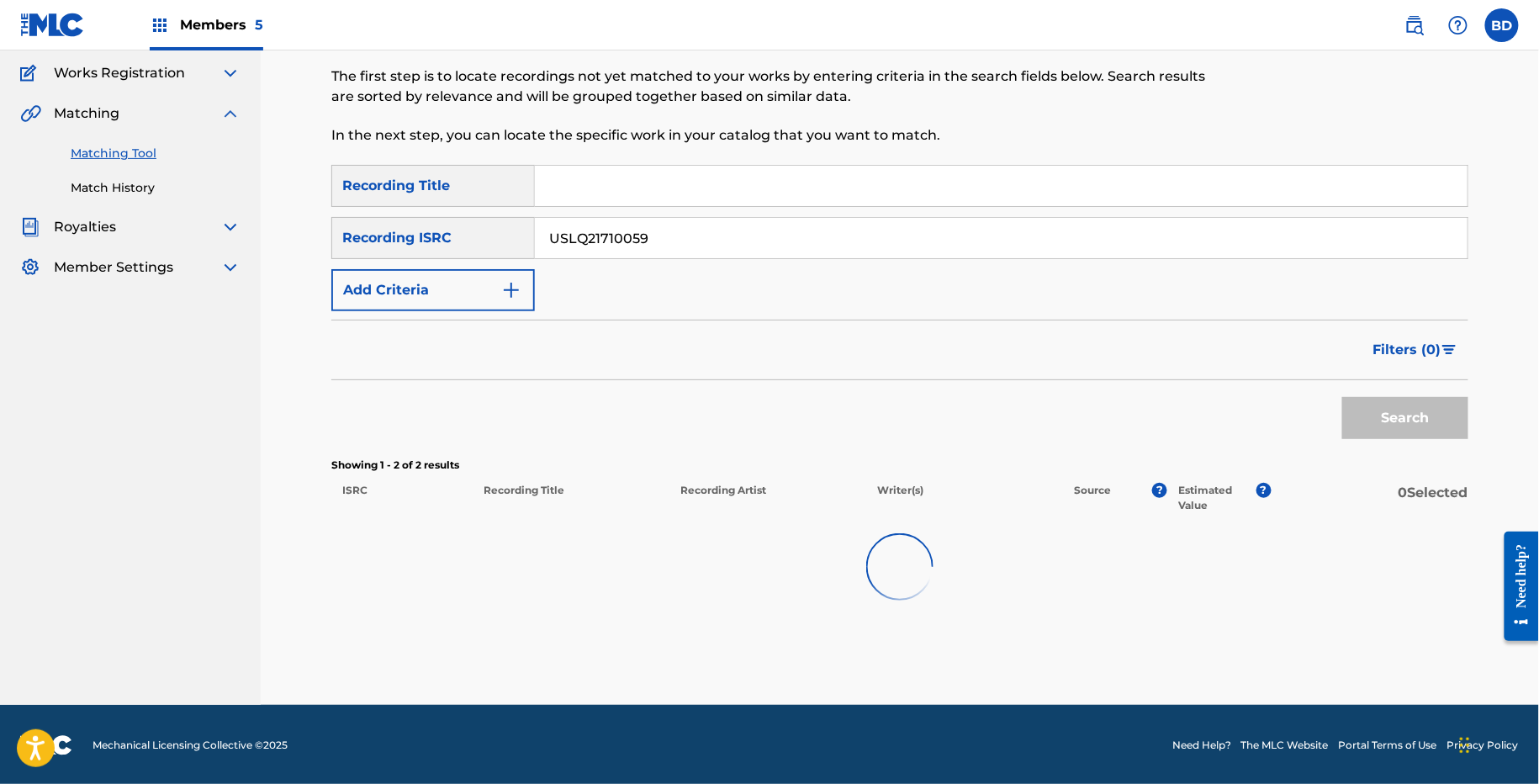
scroll to position [144, 0]
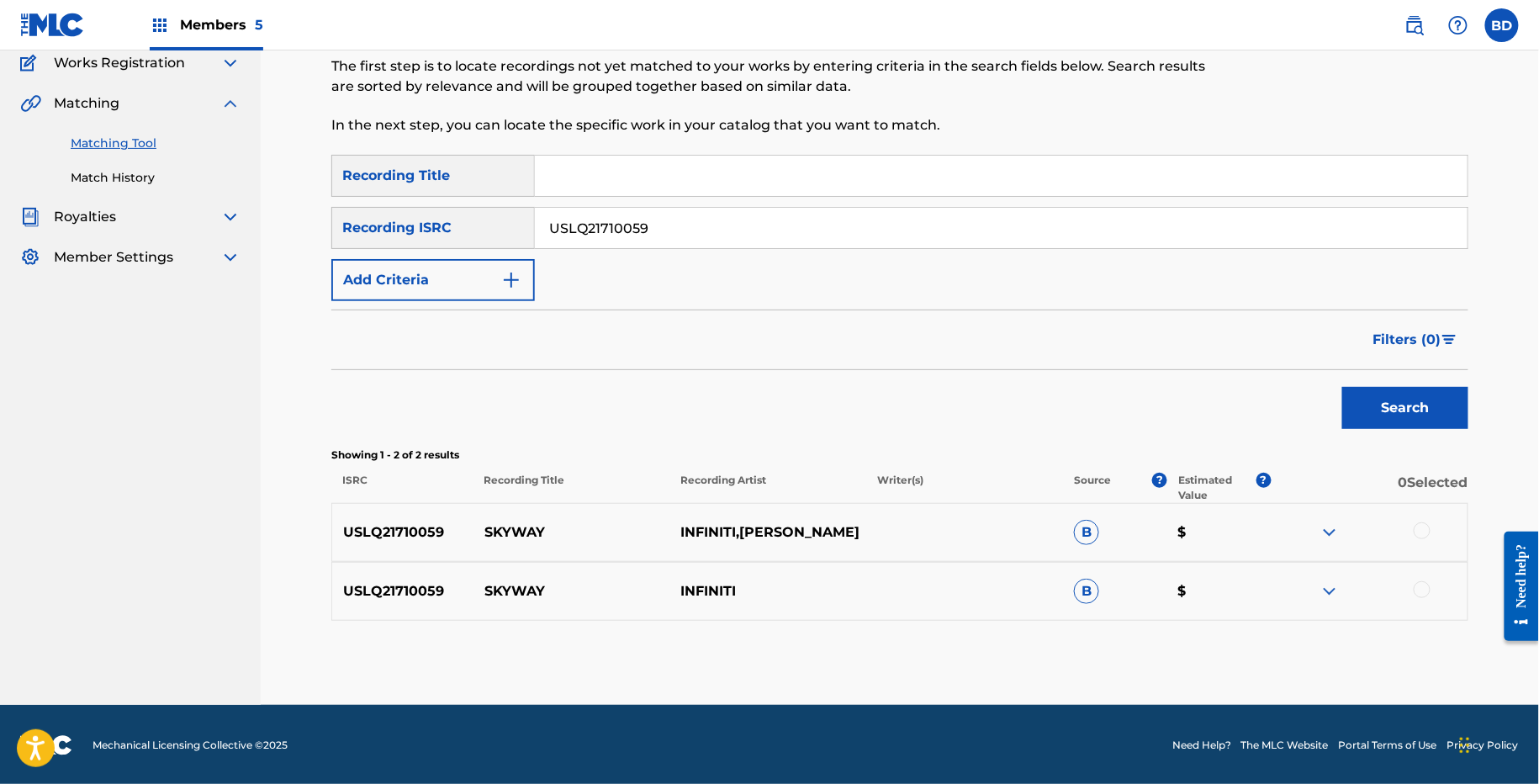
click at [511, 528] on p "SKYWAY" at bounding box center [572, 532] width 197 height 20
copy p "SKYWAY"
click at [678, 231] on input "USLQ21710059" at bounding box center [1001, 228] width 933 height 40
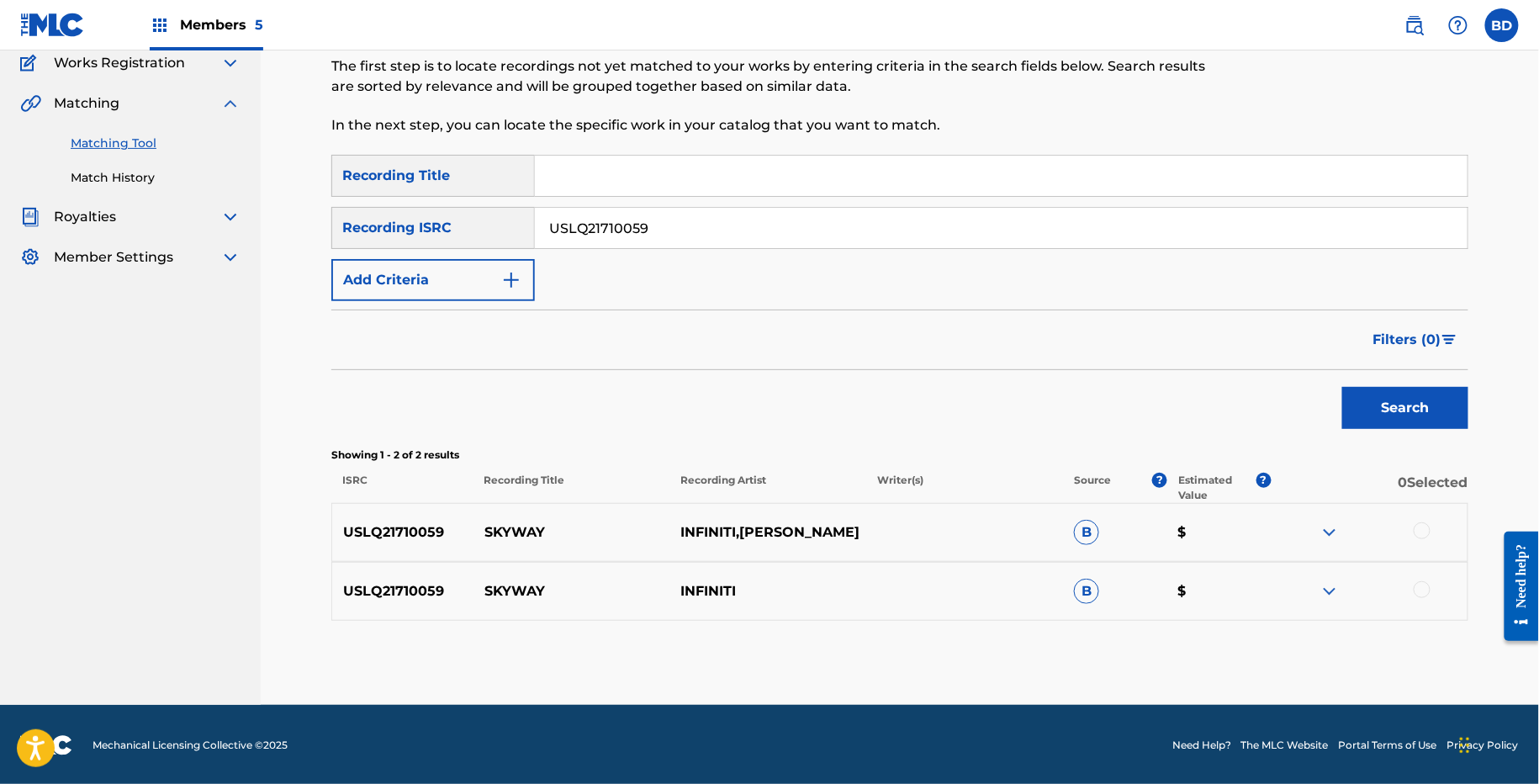
paste input "2"
type input "USLQ21710052"
click at [1342, 387] on button "Search" at bounding box center [1405, 408] width 126 height 42
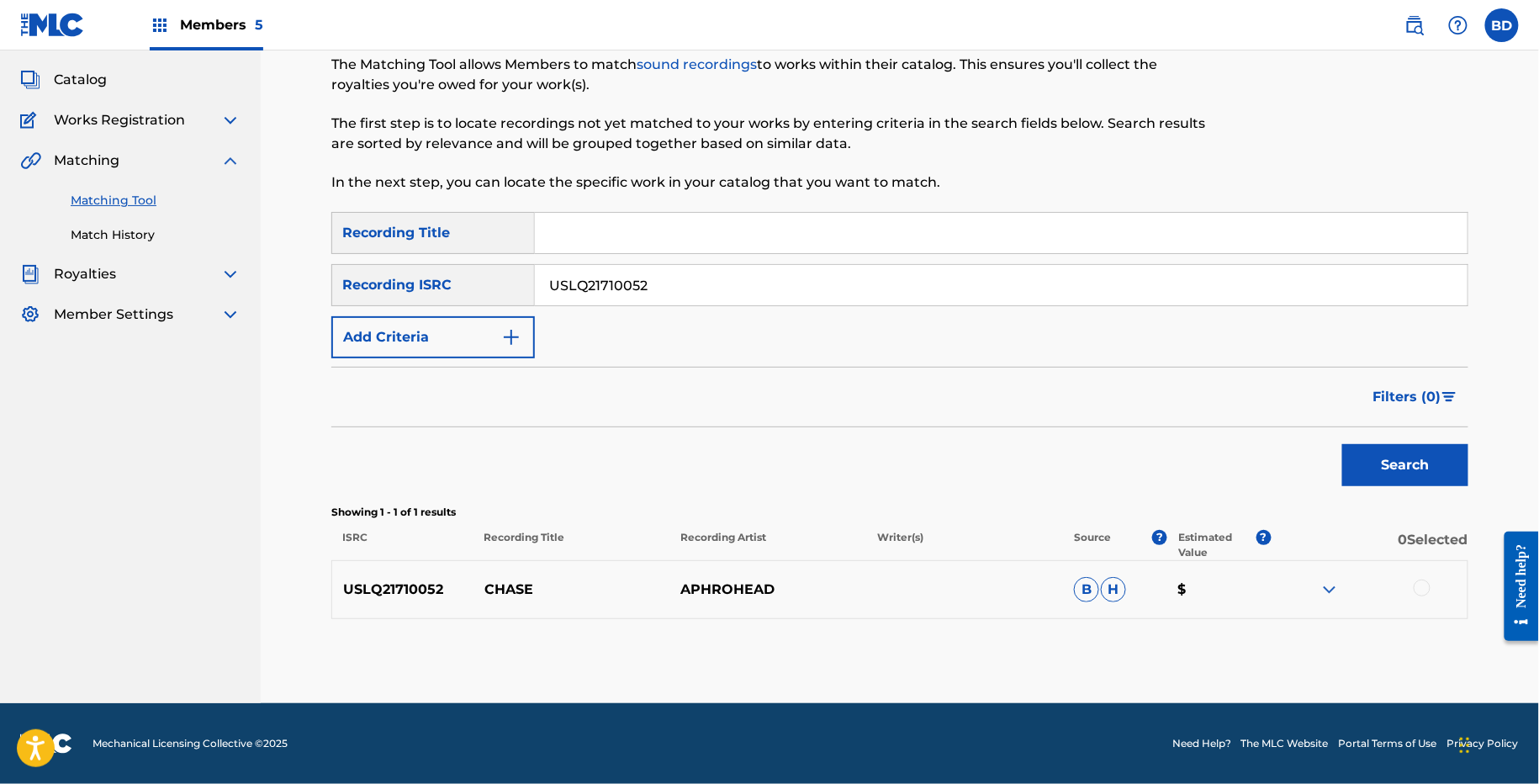
scroll to position [85, 0]
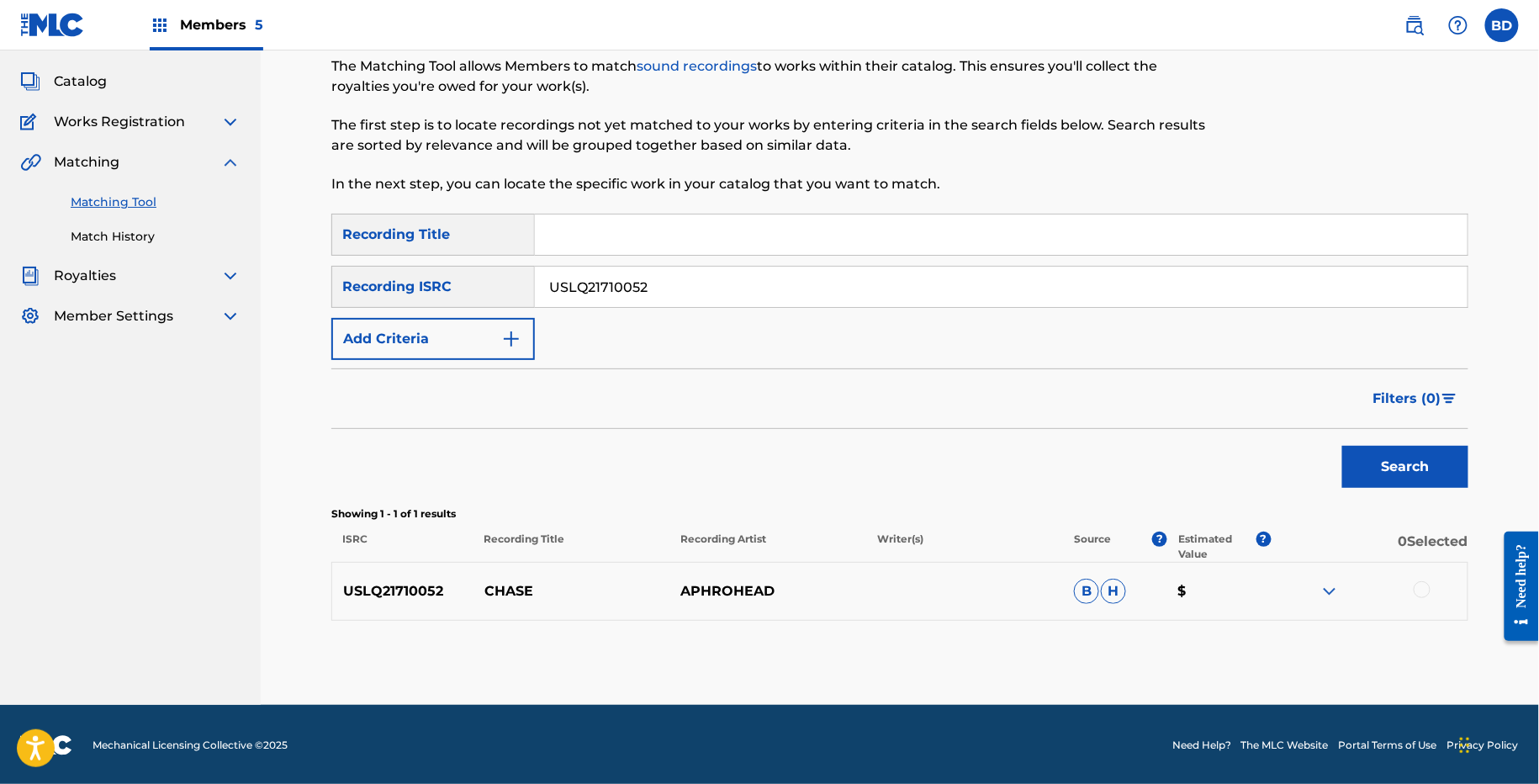
click at [501, 578] on div "USLQ21710052 CHASE APHROHEAD B H $" at bounding box center [899, 591] width 1137 height 59
copy p "CHASE"
